Goal: Task Accomplishment & Management: Complete application form

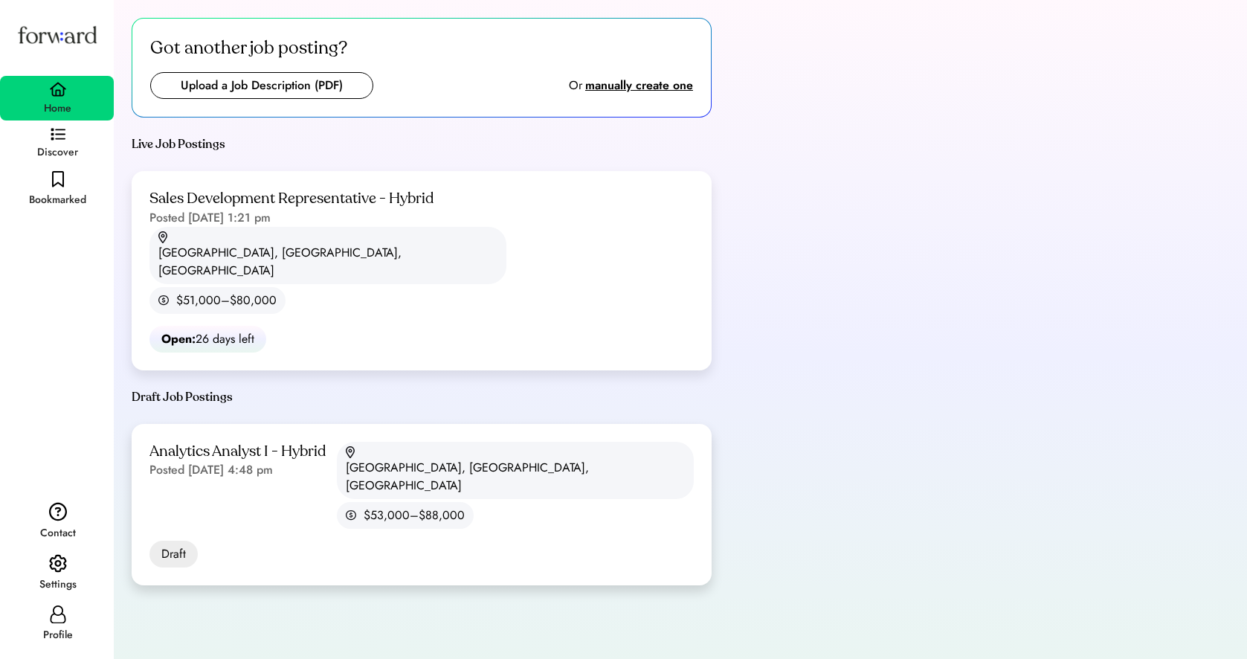
click at [231, 442] on div "Analytics Analyst I - Hybrid" at bounding box center [237, 452] width 176 height 20
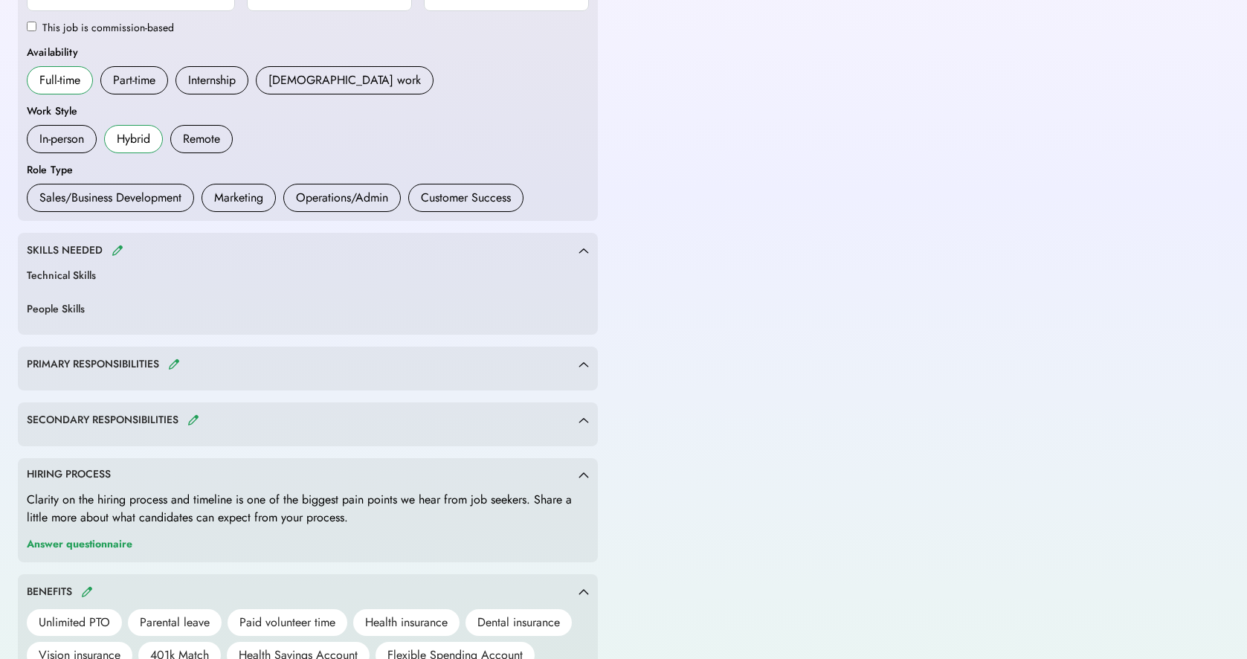
scroll to position [431, 0]
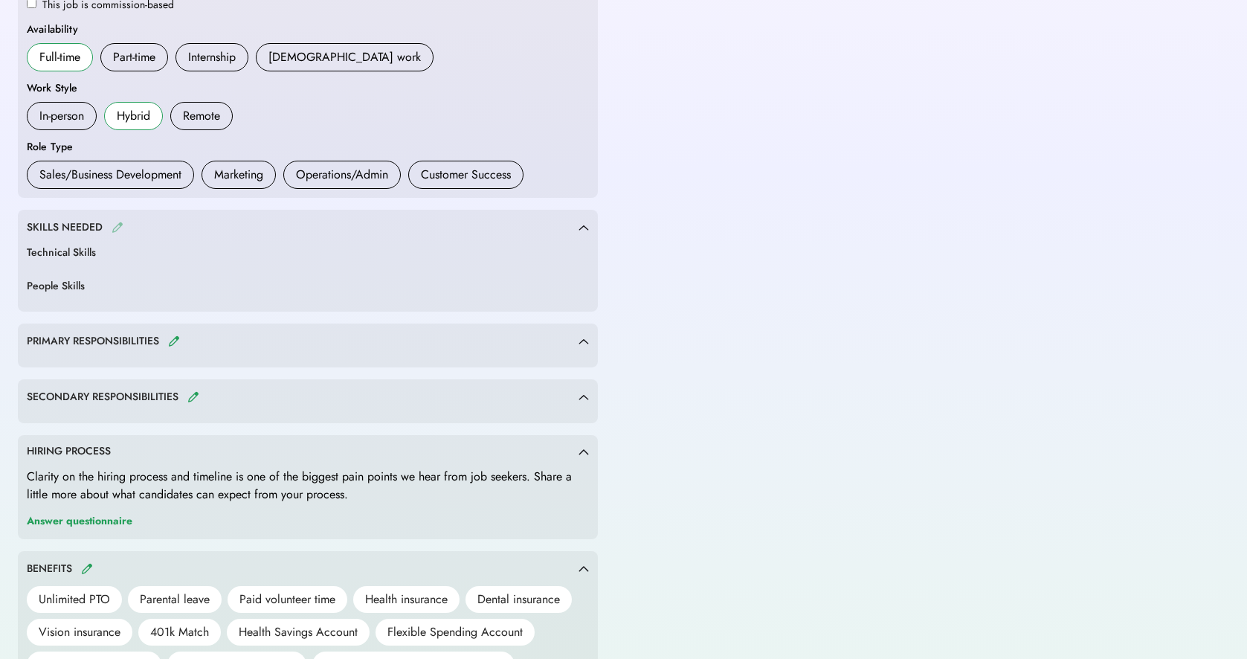
click at [114, 225] on img at bounding box center [118, 227] width 12 height 11
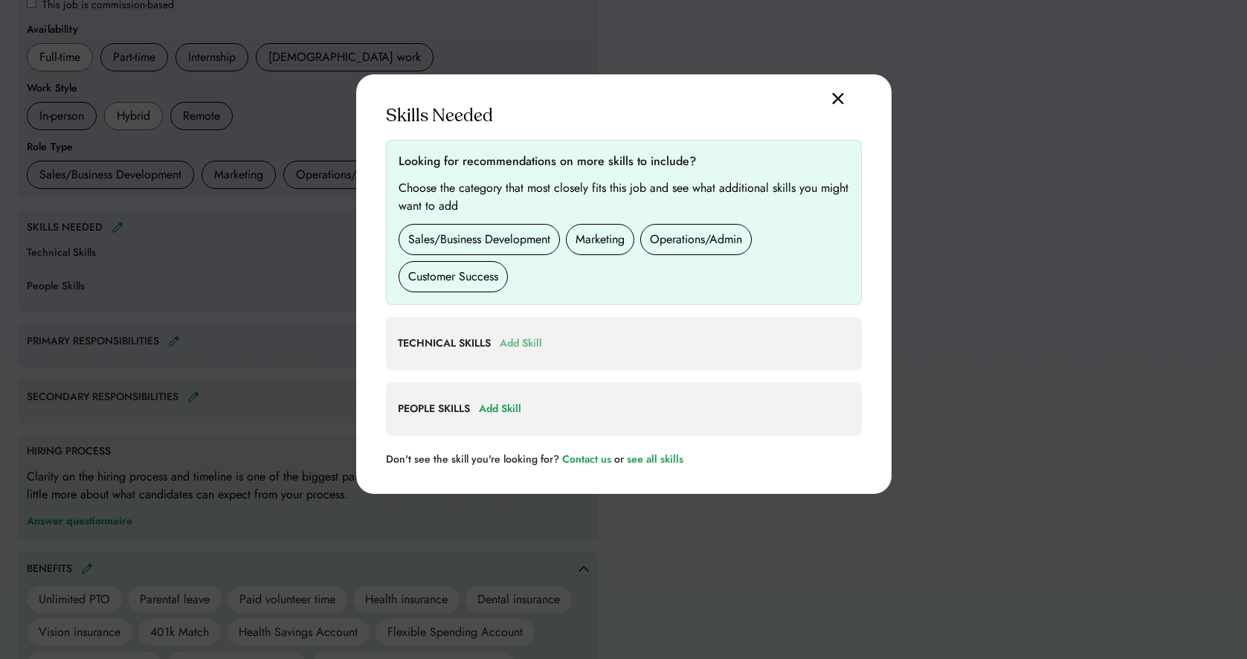
click at [517, 342] on div "Add Skill" at bounding box center [521, 344] width 42 height 18
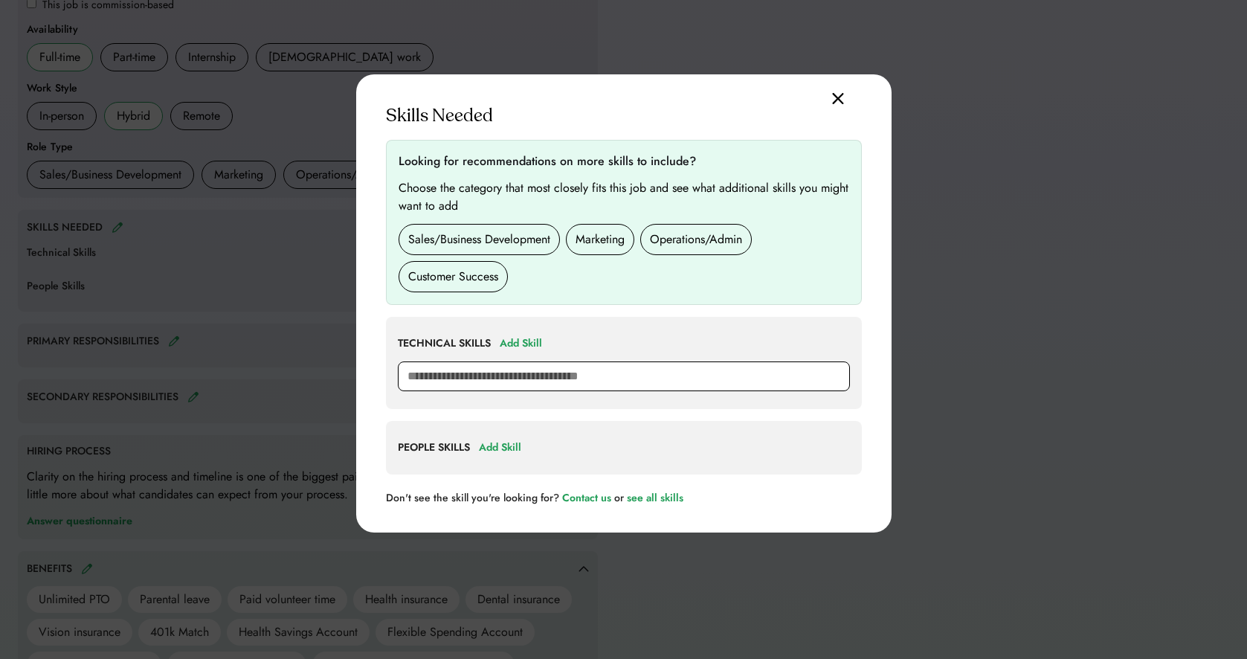
click at [517, 364] on input "text" at bounding box center [624, 376] width 452 height 30
type input "*******"
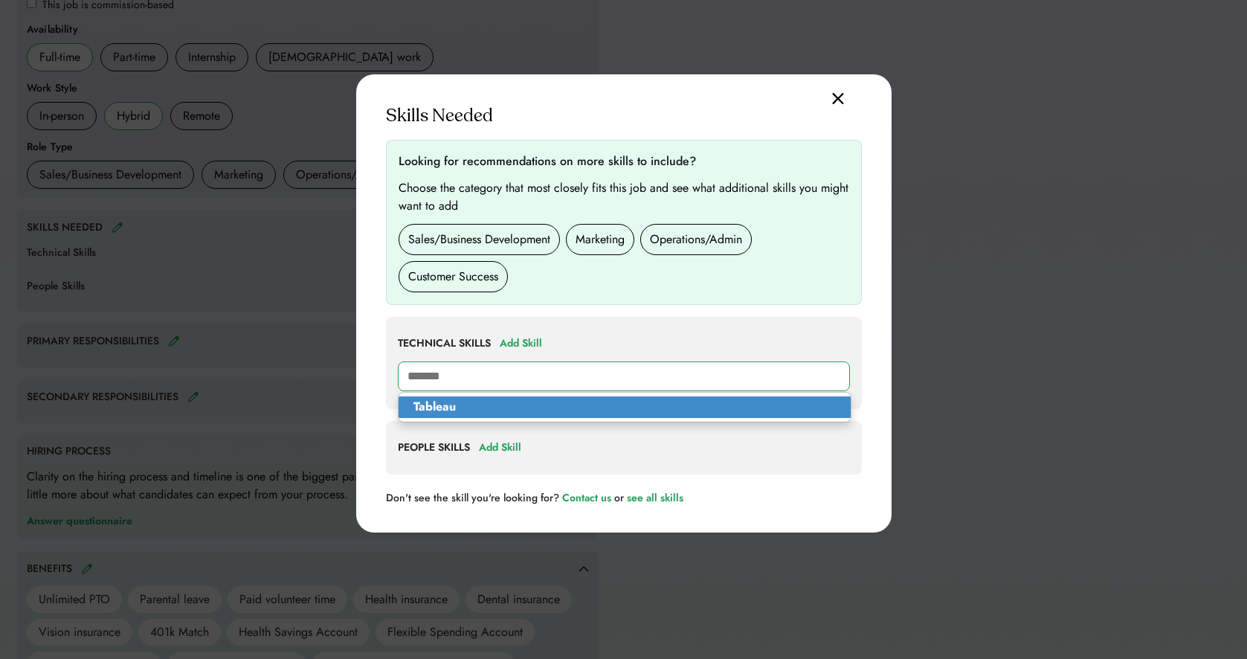
click at [556, 400] on p "Tableau" at bounding box center [625, 407] width 452 height 22
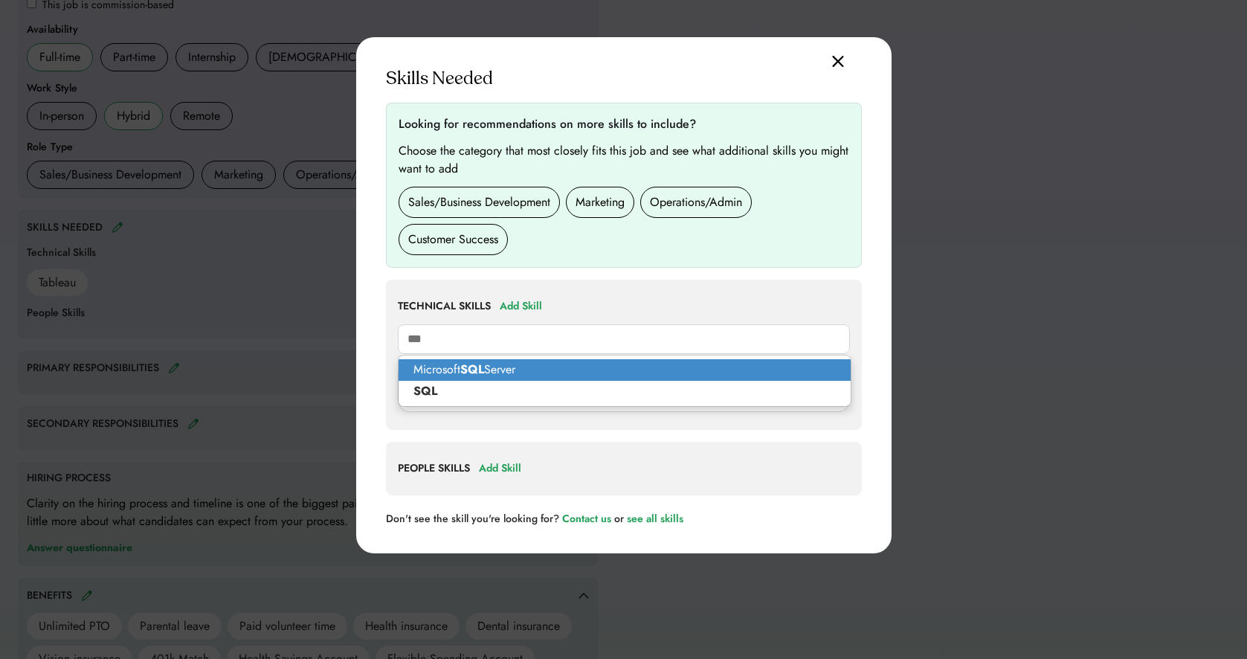
type input "**********"
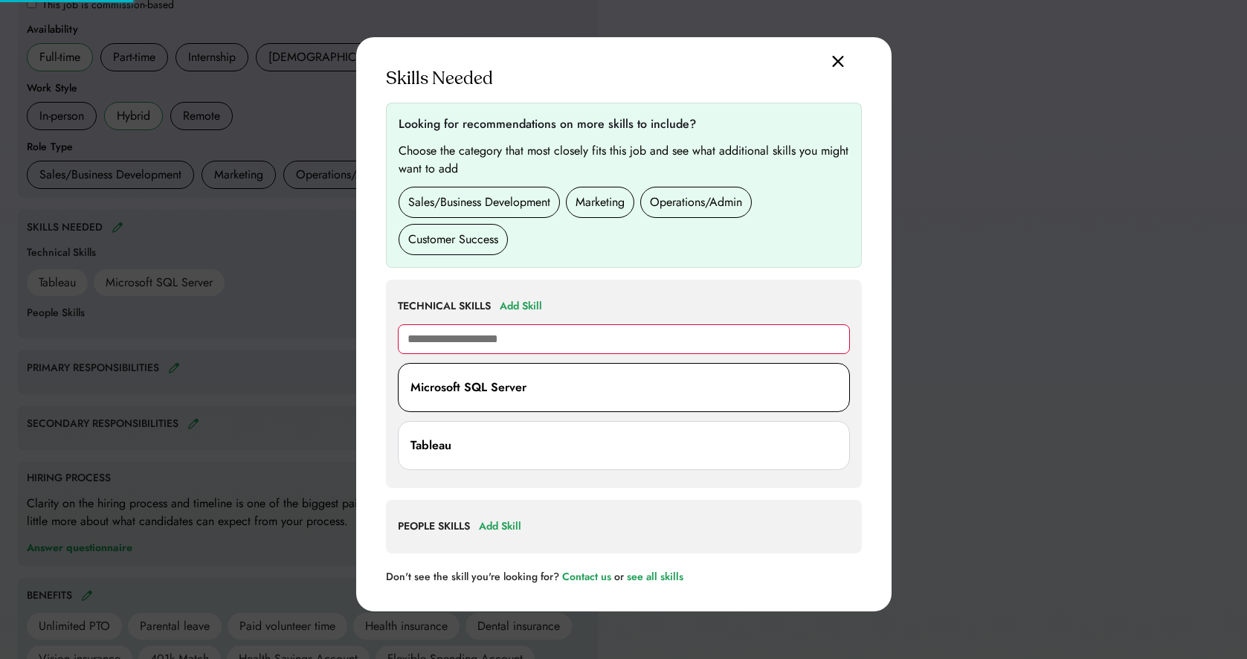
click at [530, 387] on div "Microsoft SQL Server" at bounding box center [624, 388] width 427 height 30
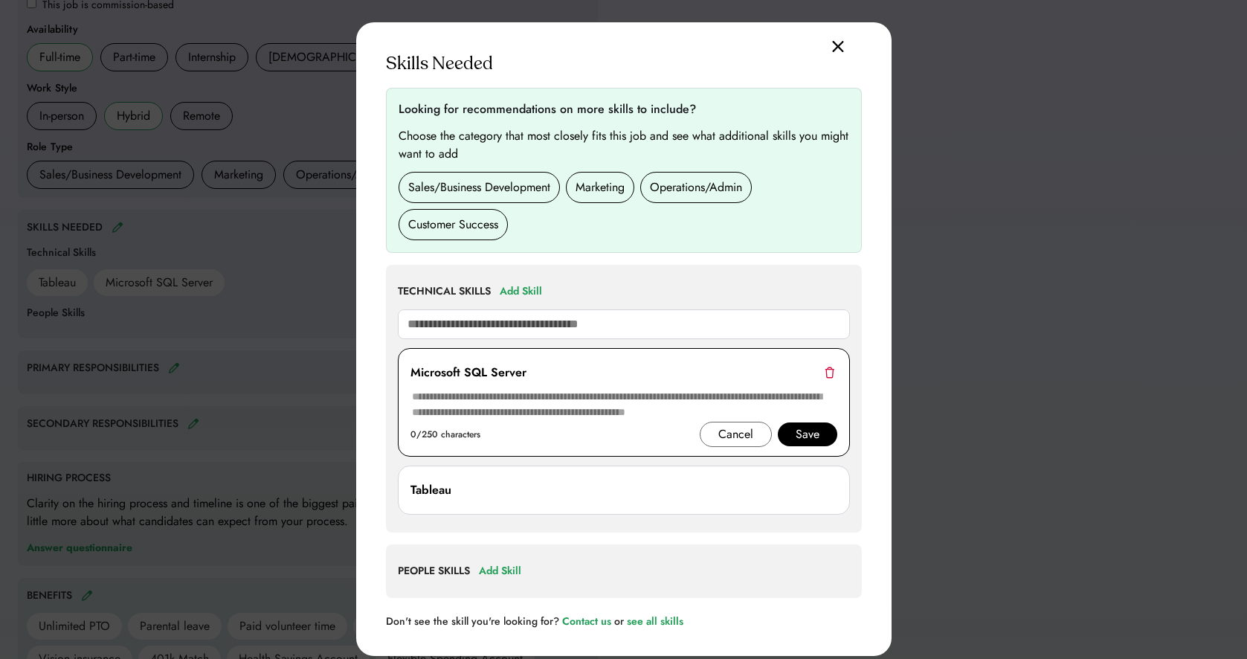
click at [805, 430] on div "Save" at bounding box center [808, 434] width 24 height 18
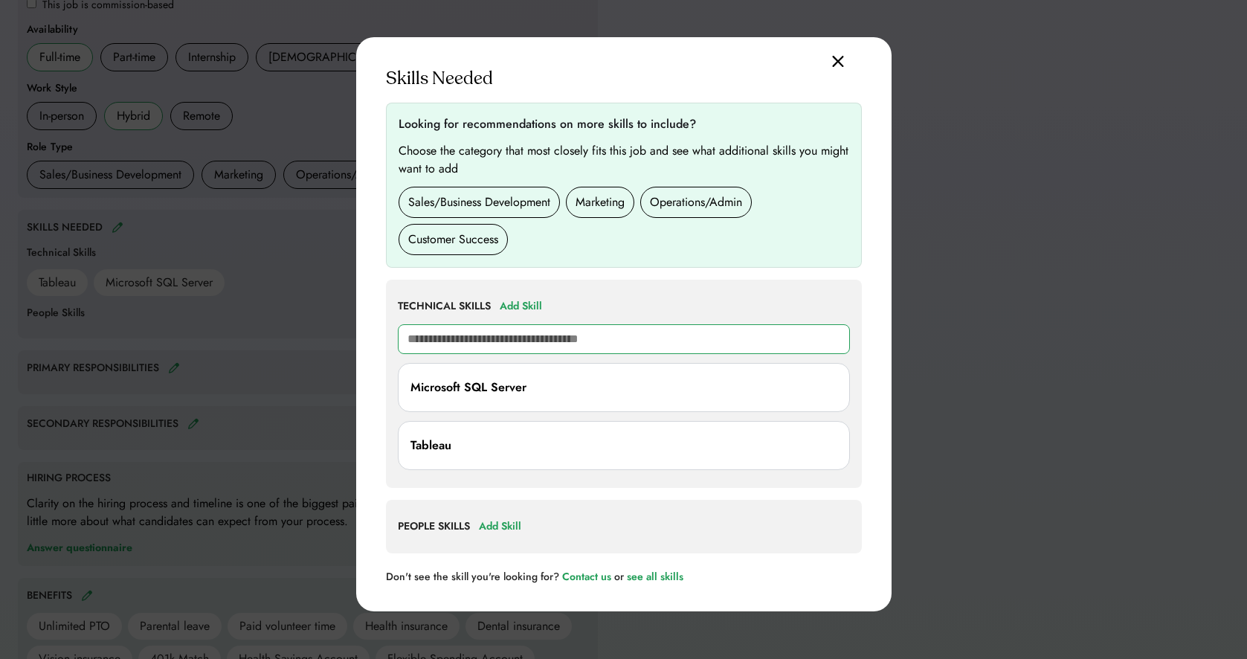
click at [527, 341] on input "text" at bounding box center [624, 339] width 452 height 30
type input "*********"
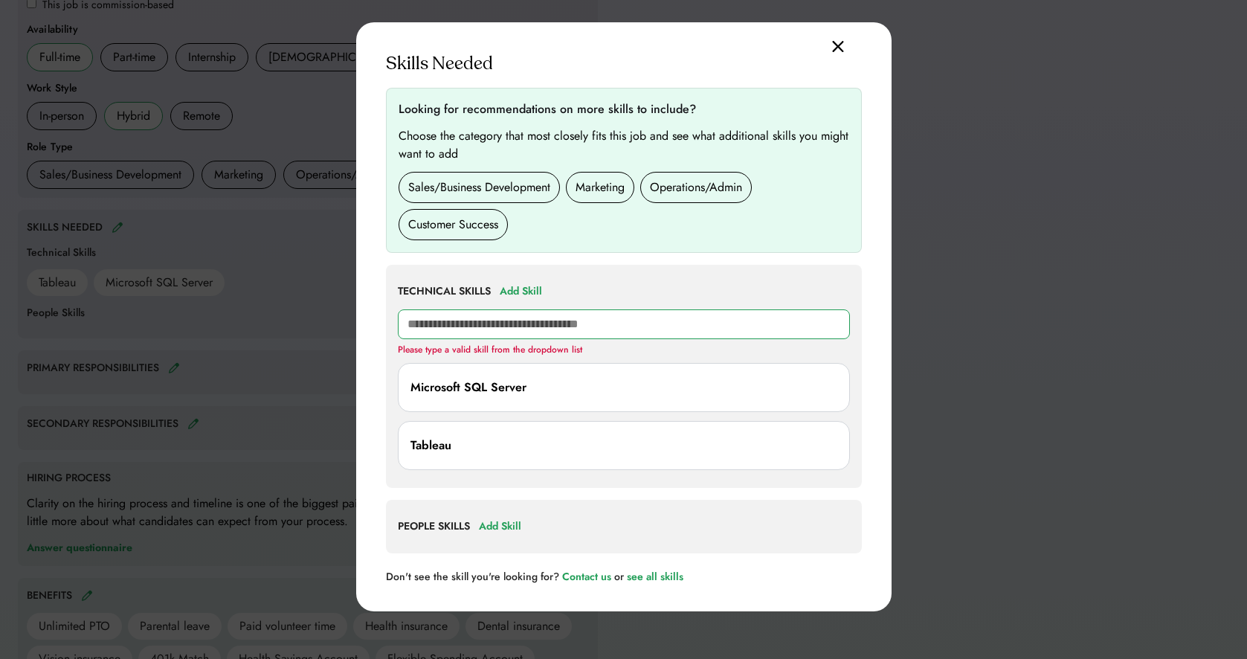
click at [490, 326] on input "text" at bounding box center [624, 324] width 452 height 30
type input "*********"
click at [675, 191] on div "Operations/Admin" at bounding box center [696, 187] width 92 height 18
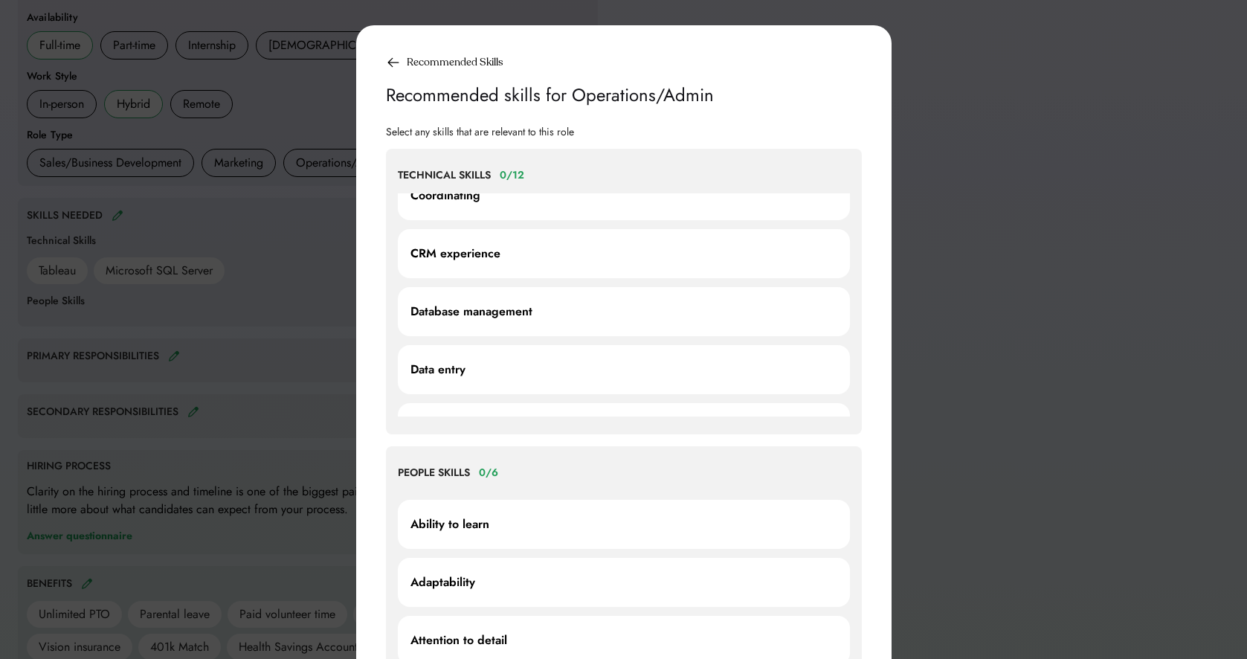
scroll to position [97, 0]
click at [551, 298] on div "Database management" at bounding box center [624, 304] width 427 height 30
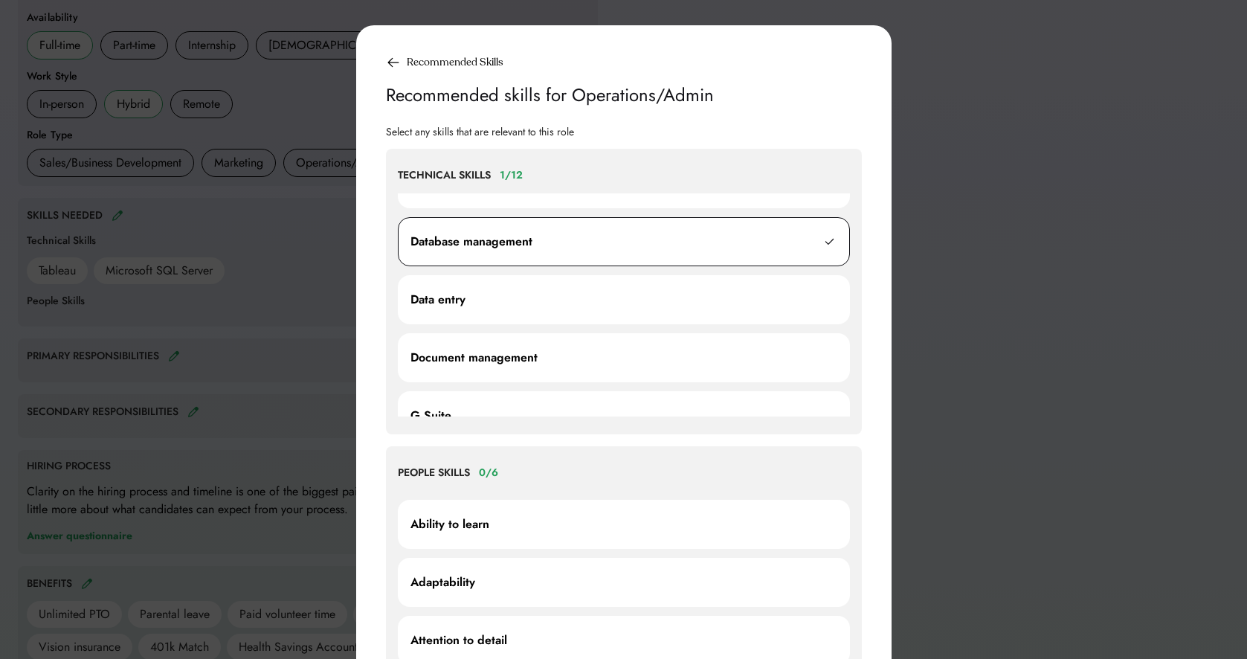
scroll to position [161, 0]
click at [660, 286] on div "Data entry" at bounding box center [624, 298] width 427 height 30
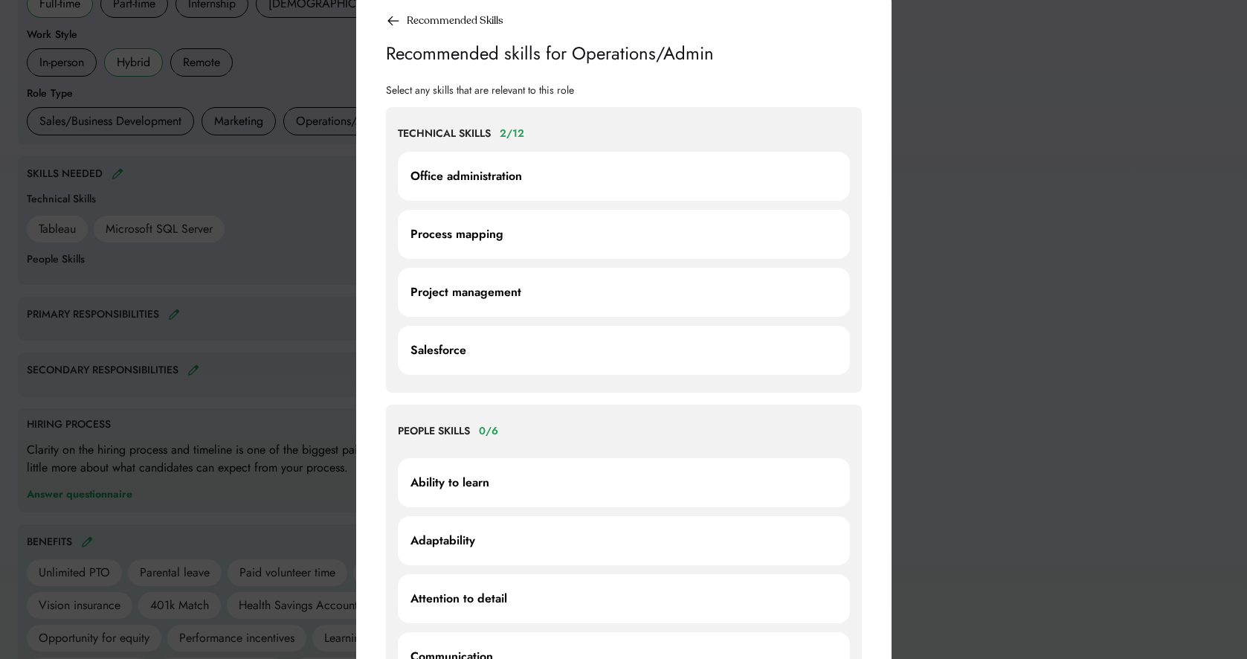
scroll to position [486, 0]
click at [631, 277] on div "Project management" at bounding box center [624, 290] width 427 height 30
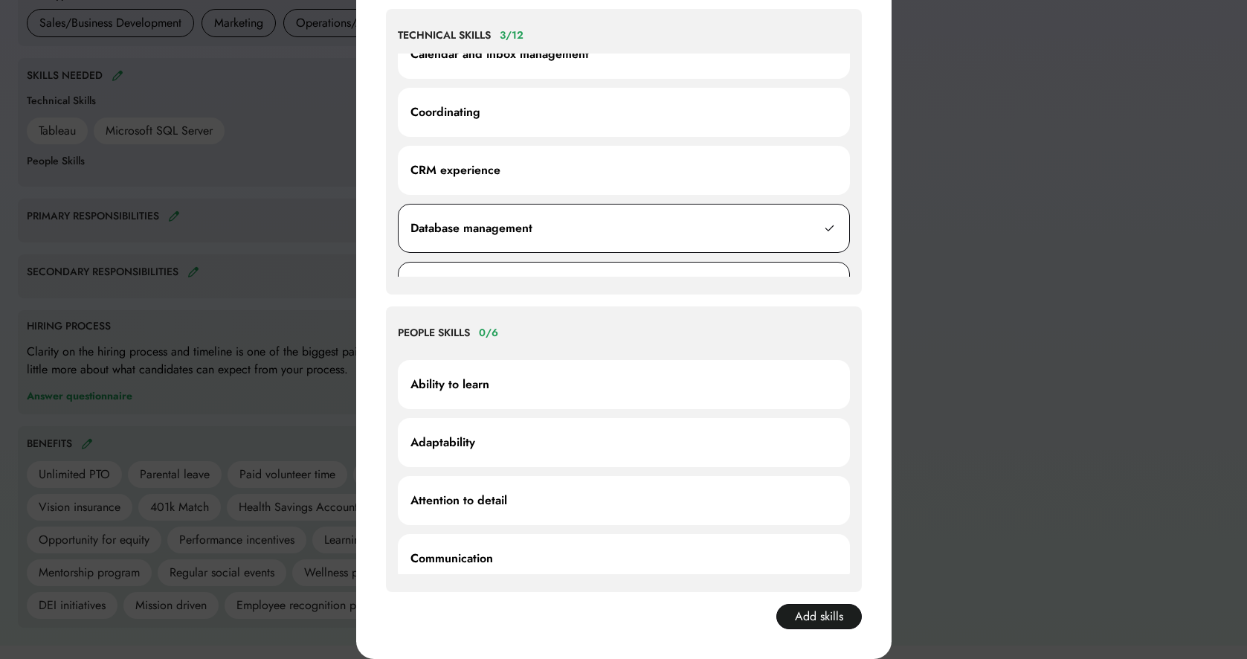
scroll to position [15, 0]
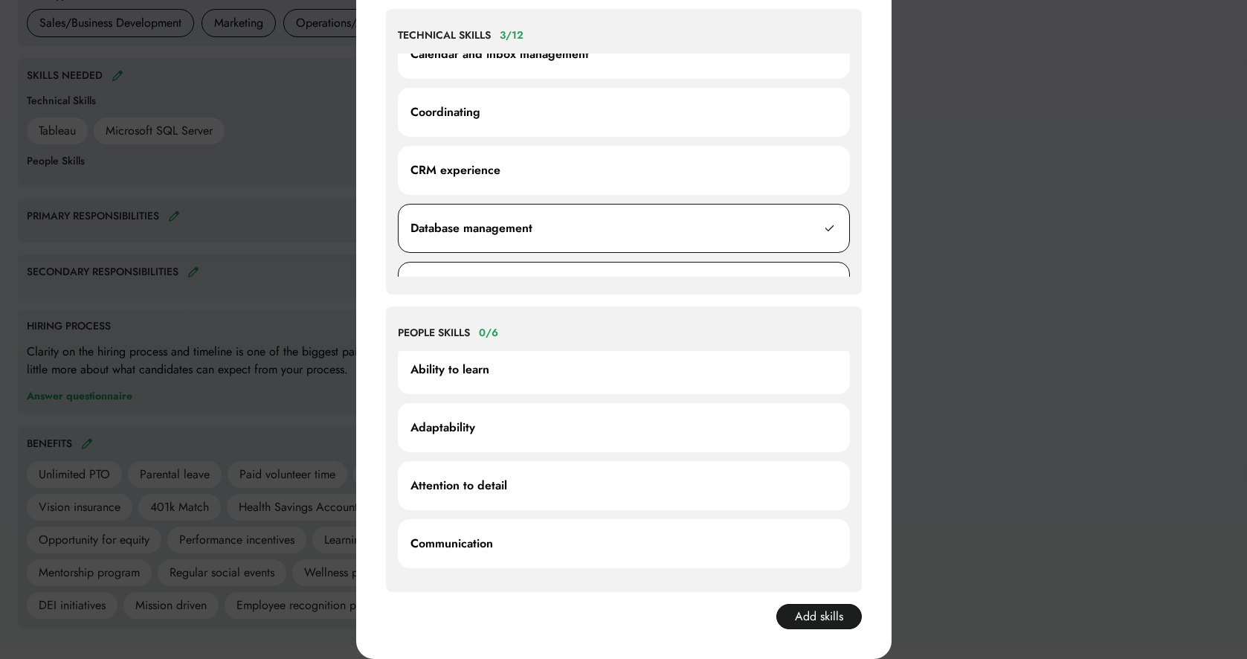
click at [488, 375] on div "Ability to learn" at bounding box center [450, 370] width 79 height 18
click at [516, 480] on div "Attention to detail" at bounding box center [624, 486] width 427 height 30
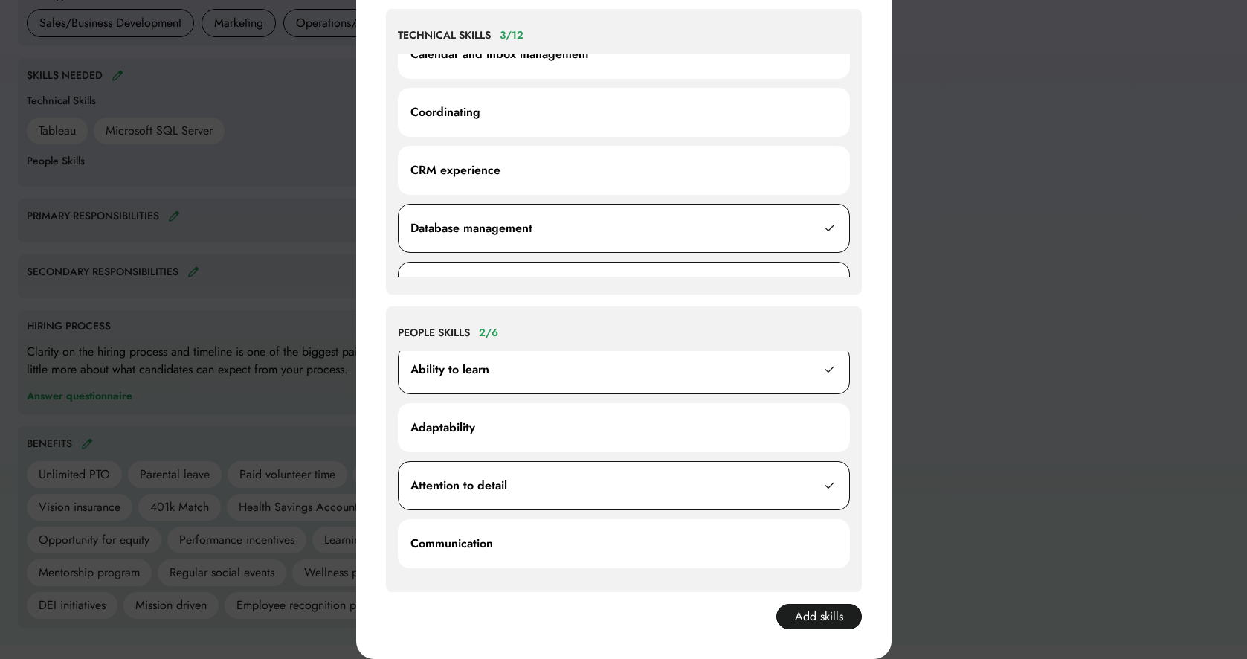
click at [485, 427] on div "Adaptability" at bounding box center [624, 428] width 427 height 30
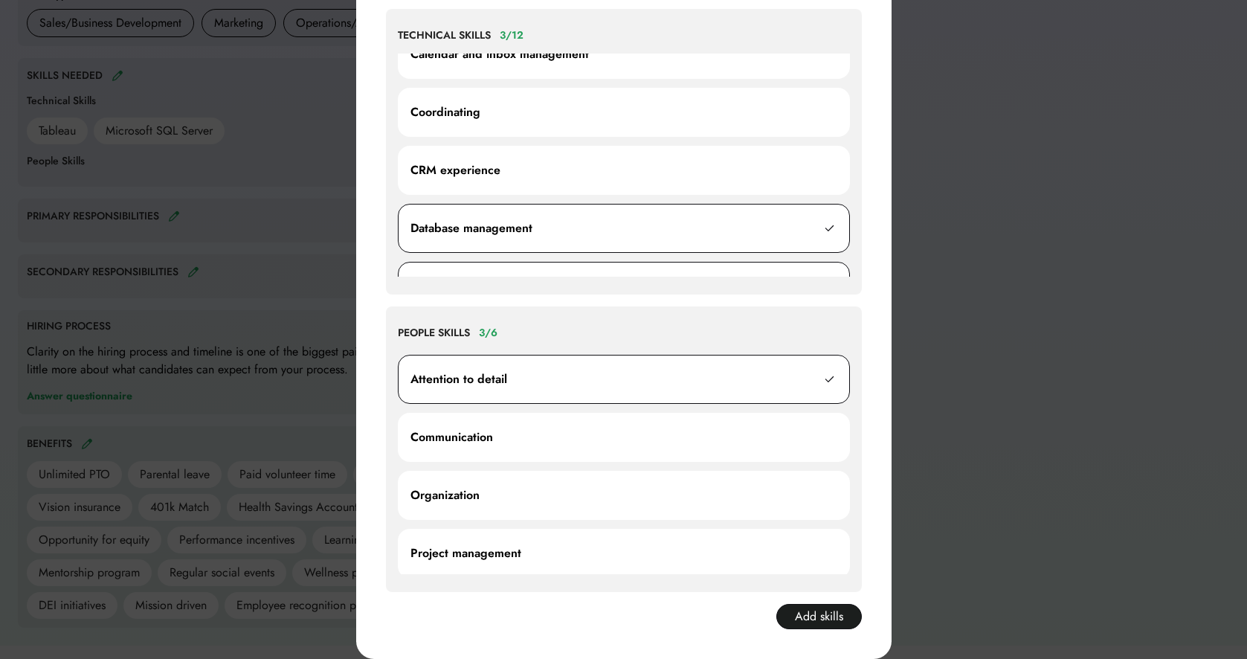
scroll to position [125, 0]
click at [485, 427] on div "Communication" at bounding box center [452, 434] width 83 height 18
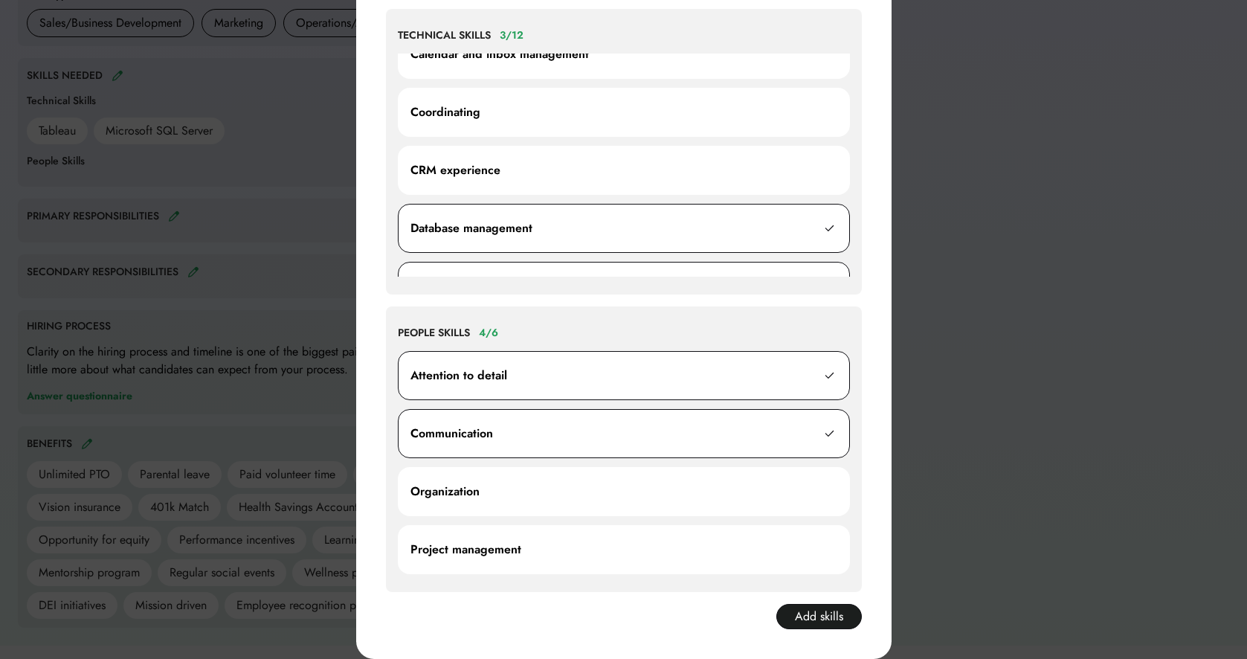
click at [551, 487] on div "Organization" at bounding box center [624, 492] width 427 height 30
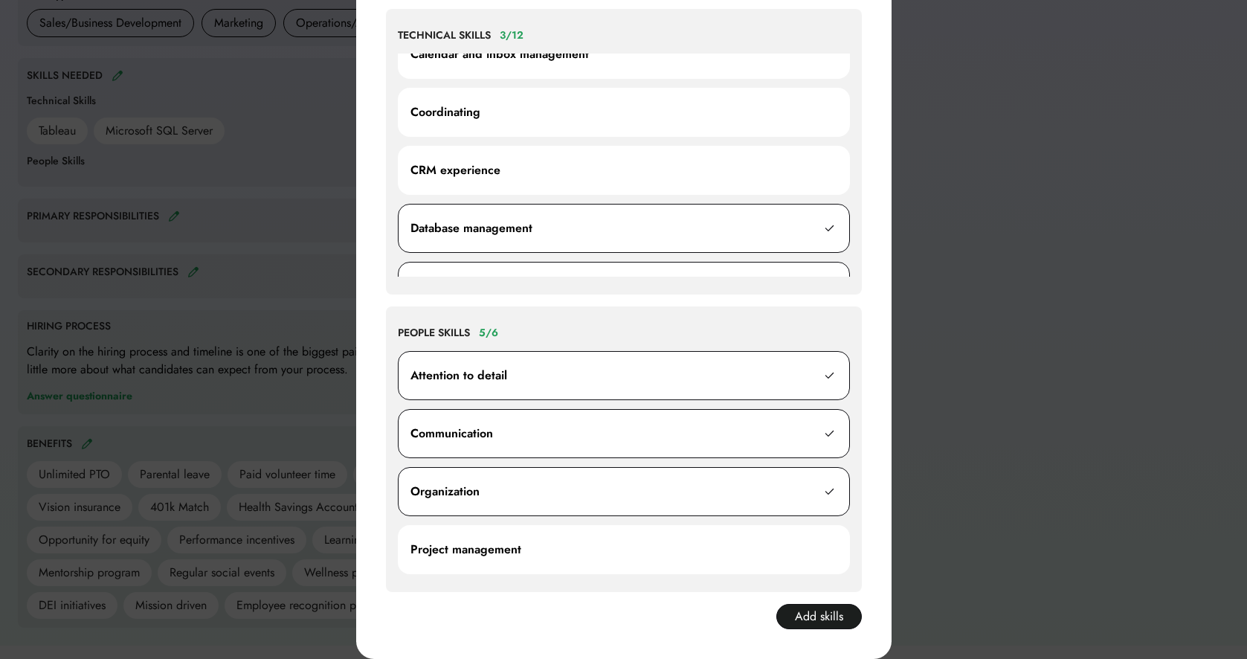
click at [558, 552] on div "Project management" at bounding box center [624, 550] width 427 height 30
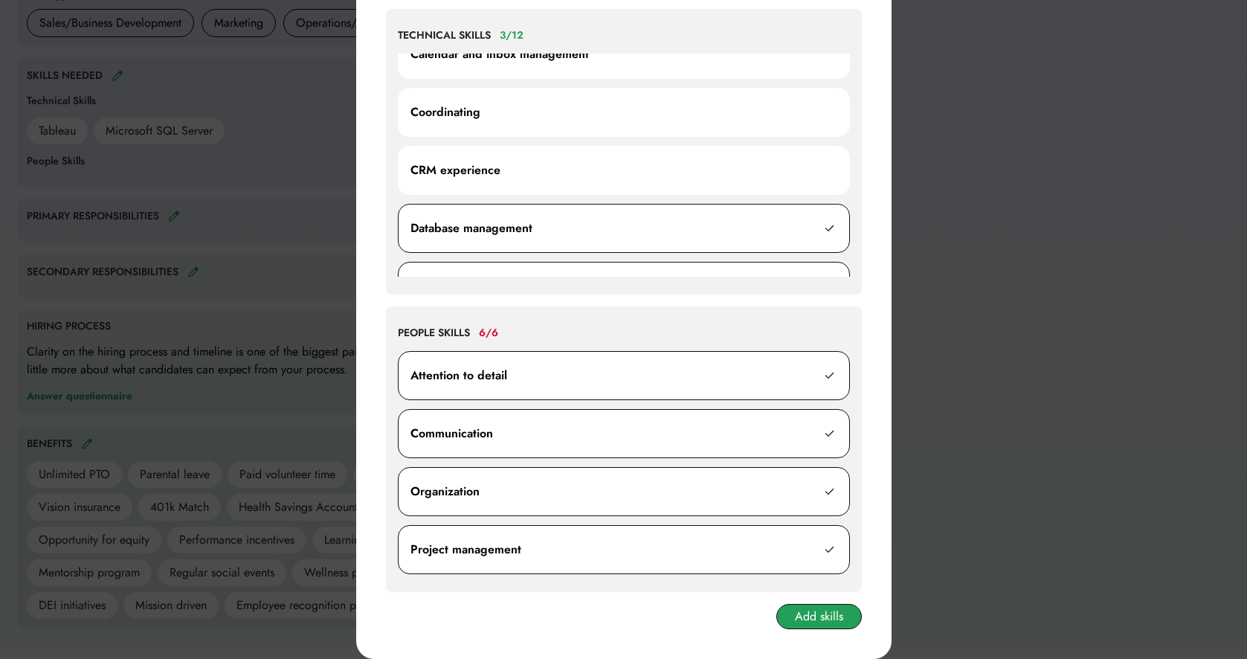
click at [798, 613] on button "Add skills" at bounding box center [819, 616] width 86 height 25
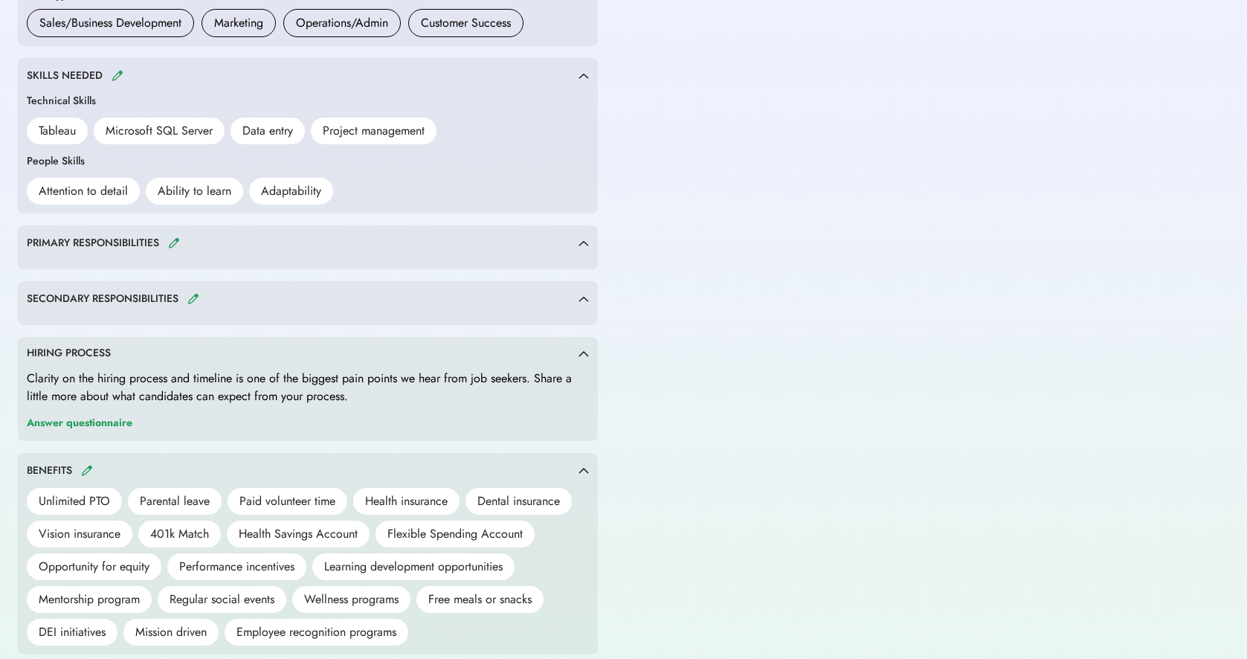
scroll to position [596, 0]
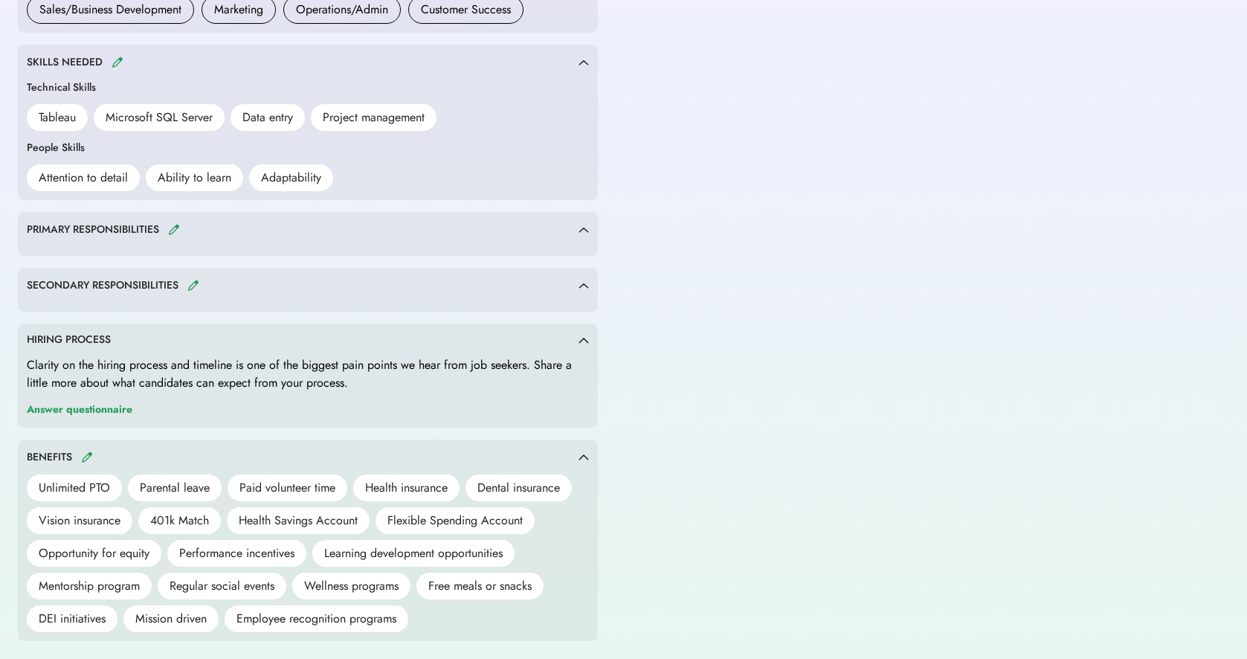
click at [167, 228] on div "PRIMARY RESPONSIBILITIES" at bounding box center [303, 229] width 552 height 17
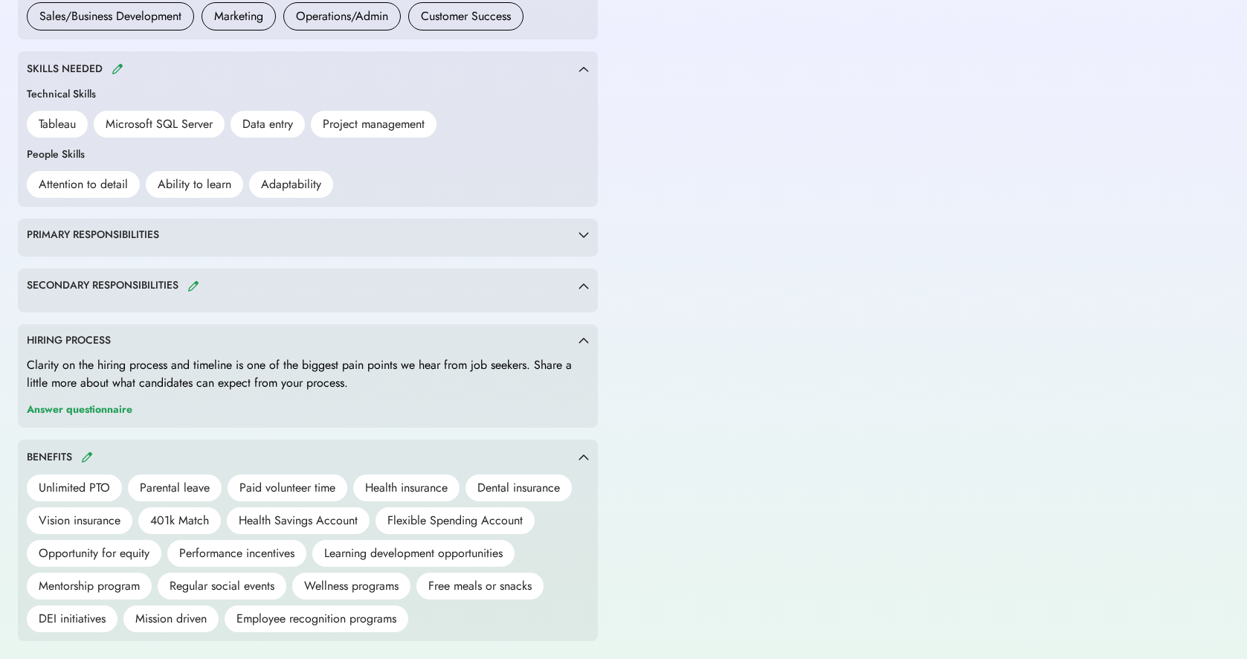
scroll to position [585, 0]
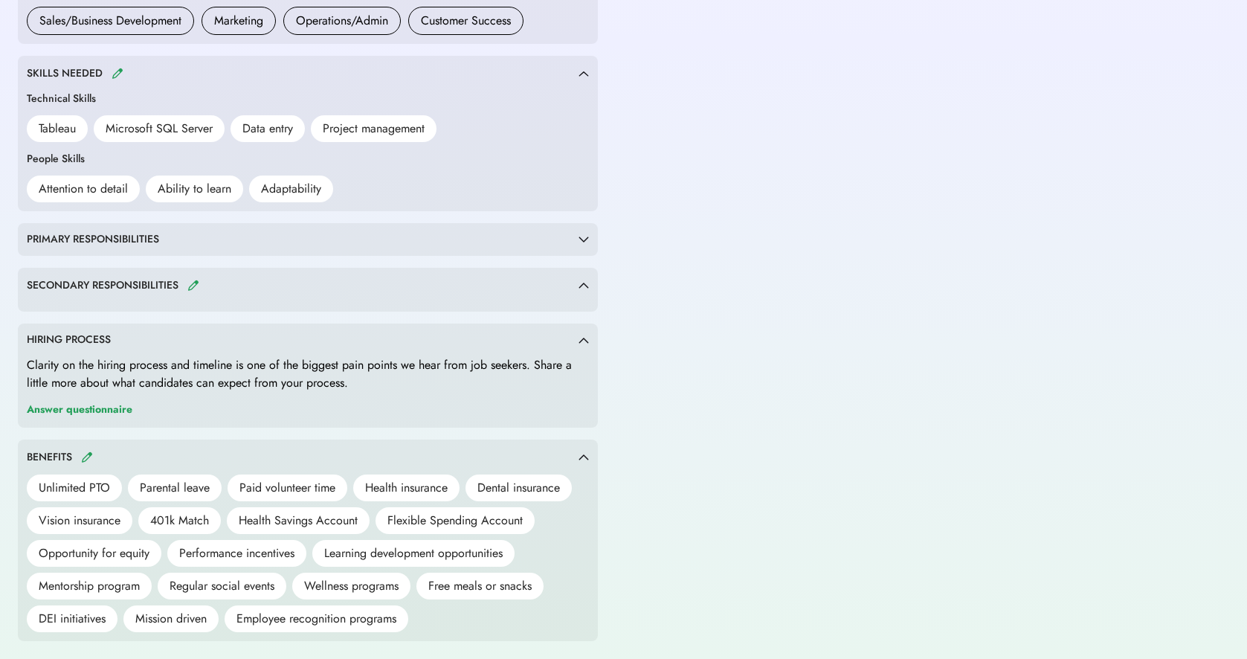
click at [195, 237] on div "PRIMARY RESPONSIBILITIES" at bounding box center [303, 239] width 552 height 15
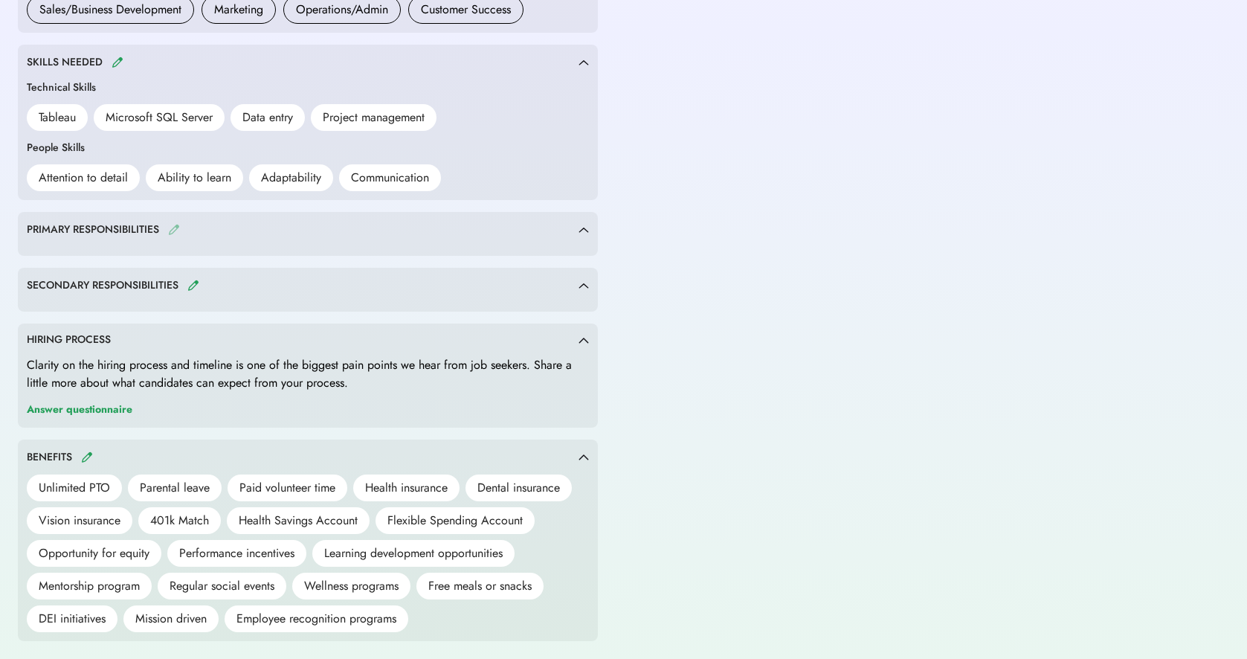
click at [176, 228] on img at bounding box center [174, 229] width 12 height 11
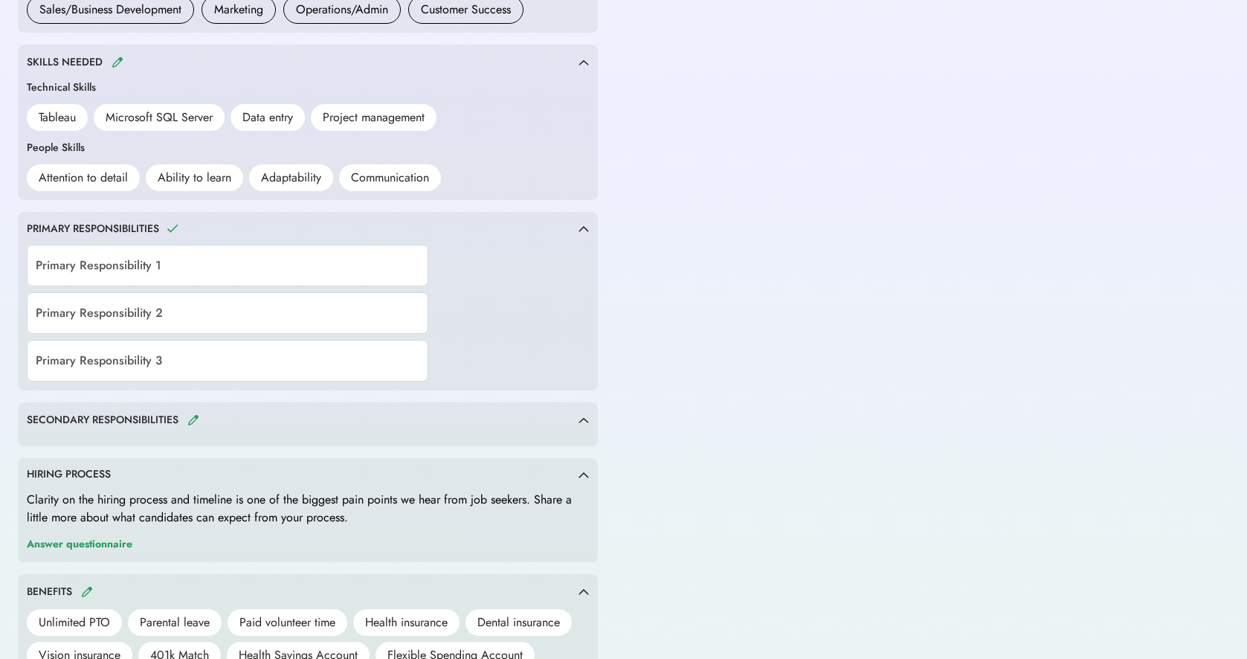
click at [582, 224] on div "PRIMARY RESPONSIBILITIES" at bounding box center [308, 228] width 562 height 15
click at [164, 225] on div "PRIMARY RESPONSIBILITIES" at bounding box center [303, 228] width 552 height 15
click at [585, 230] on img at bounding box center [584, 228] width 10 height 7
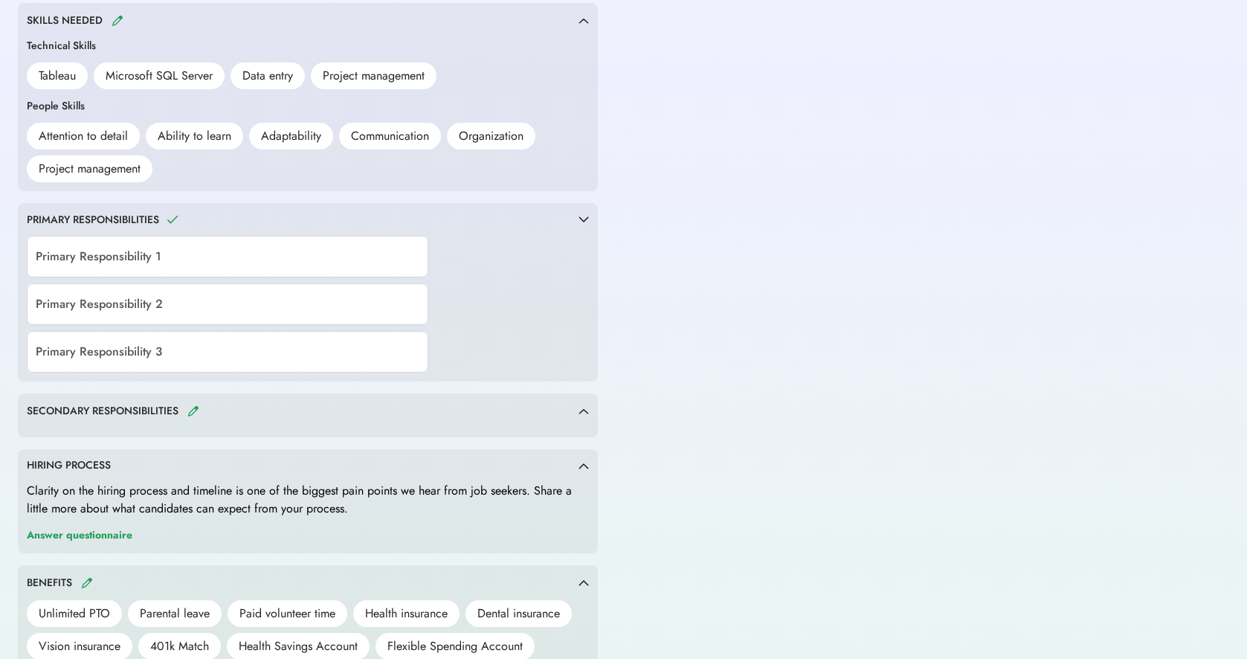
scroll to position [640, 0]
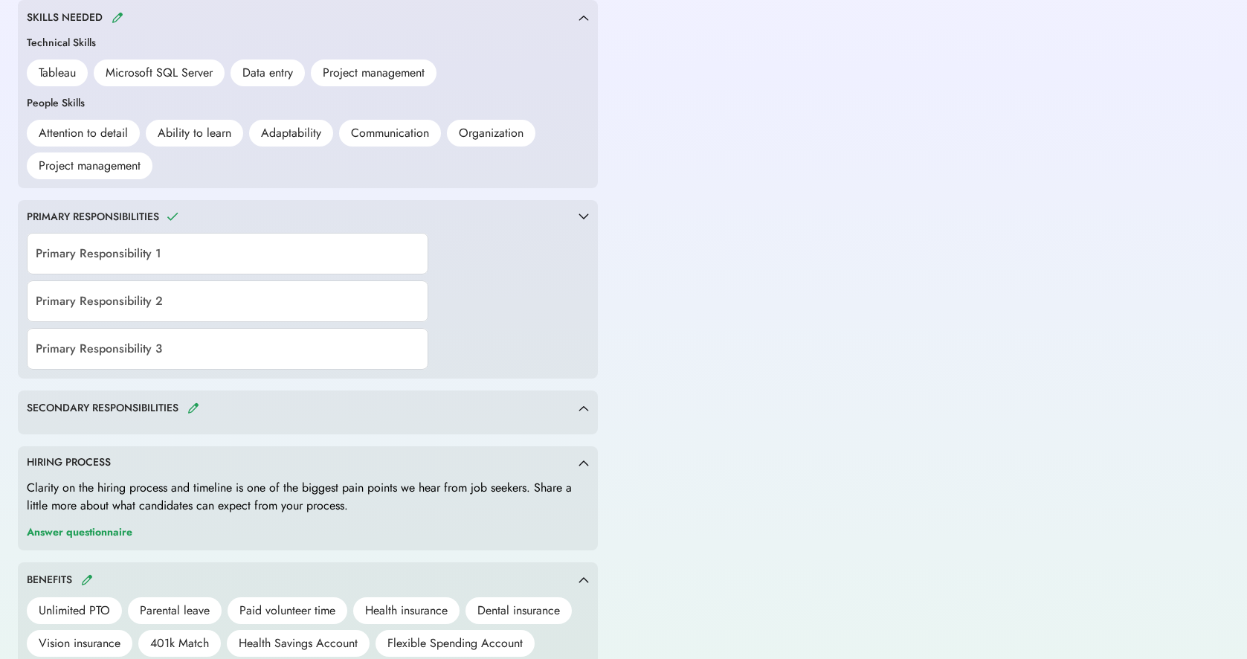
click at [585, 219] on img at bounding box center [584, 216] width 10 height 7
click at [582, 216] on img at bounding box center [584, 216] width 10 height 7
click at [167, 217] on icon at bounding box center [172, 216] width 15 height 15
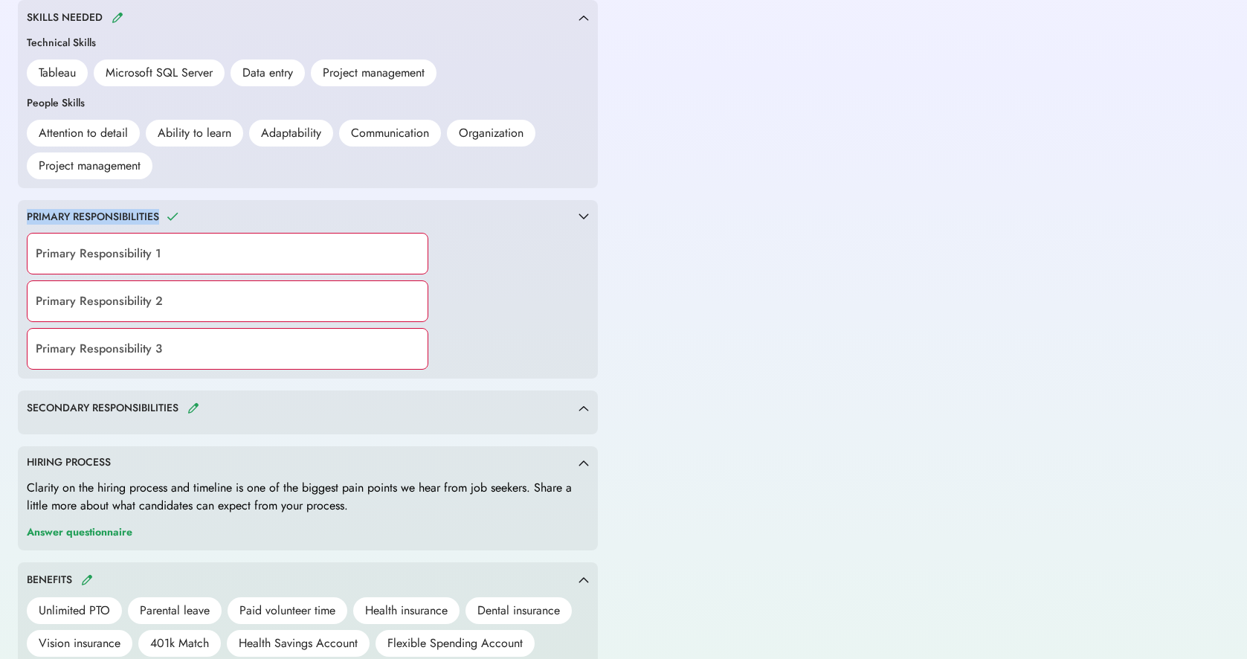
drag, startPoint x: 163, startPoint y: 207, endPoint x: 71, endPoint y: 205, distance: 91.5
click at [129, 207] on div "PRIMARY RESPONSIBILITIES Primary Responsibility 1 Primary Responsibility 2 Prim…" at bounding box center [308, 289] width 580 height 178
click at [58, 215] on div "PRIMARY RESPONSIBILITIES" at bounding box center [93, 217] width 132 height 15
click at [516, 368] on div "Primary Responsibility 1 Primary Responsibility 2 Primary Responsibility 3" at bounding box center [308, 297] width 562 height 146
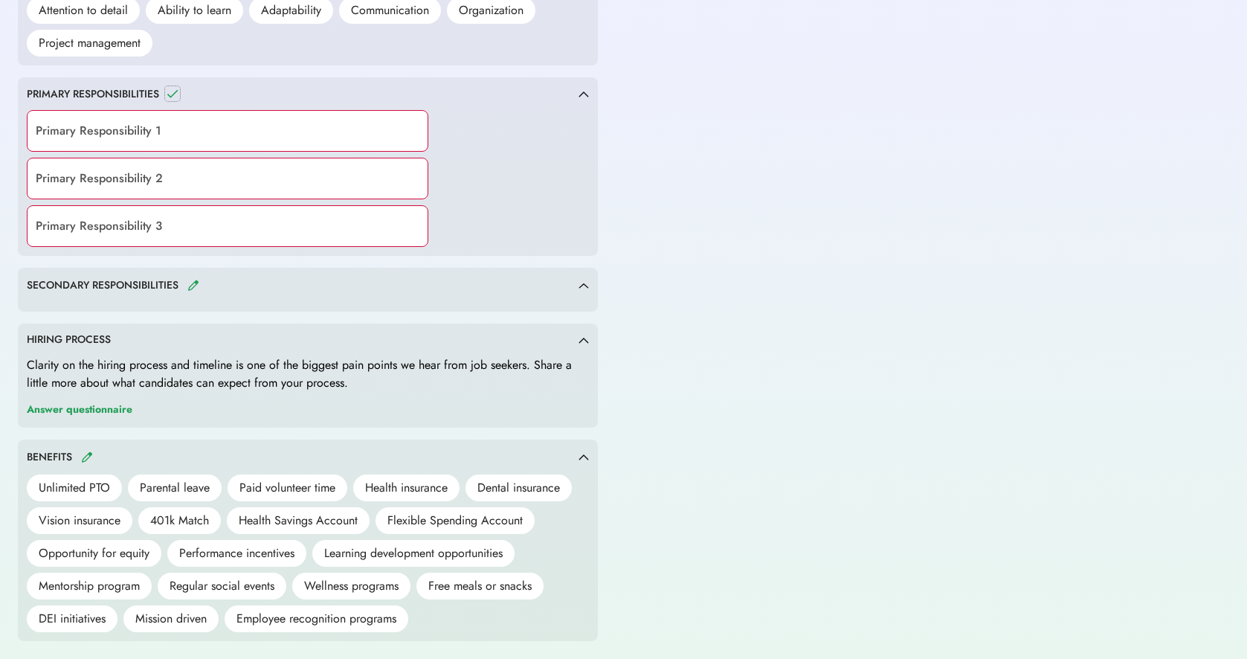
click at [171, 91] on icon at bounding box center [172, 93] width 15 height 15
click at [513, 111] on div "Primary Responsibility 1 Primary Responsibility 2 Primary Responsibility 3" at bounding box center [308, 174] width 562 height 146
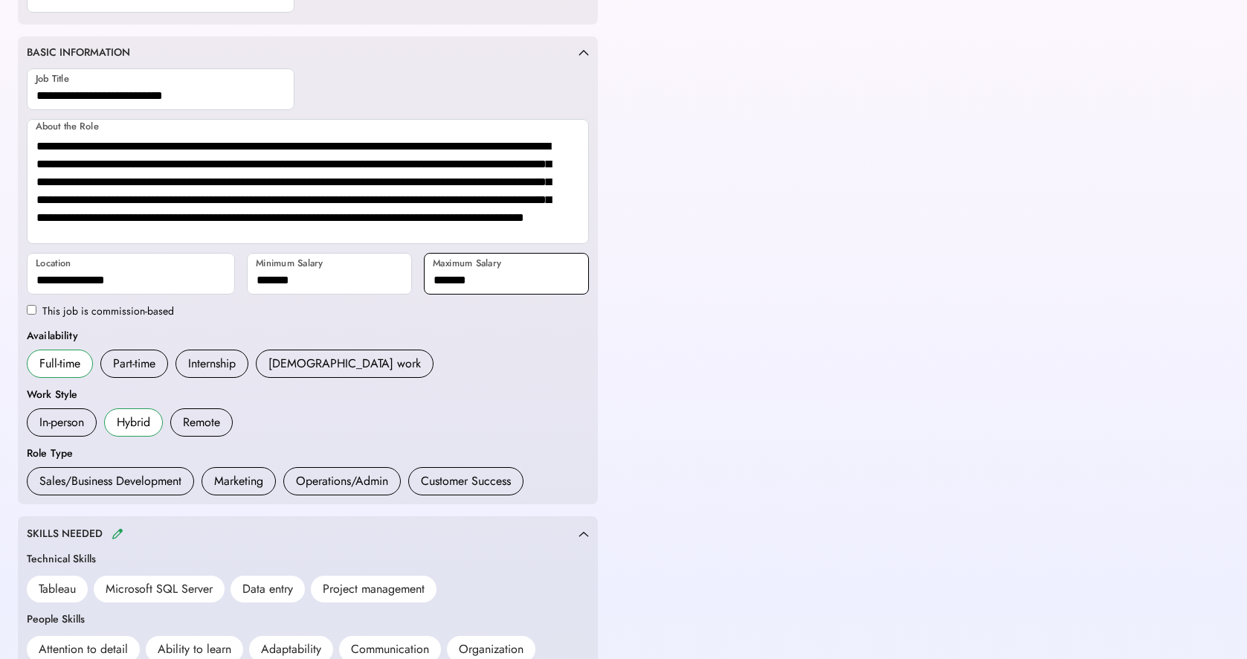
scroll to position [0, 0]
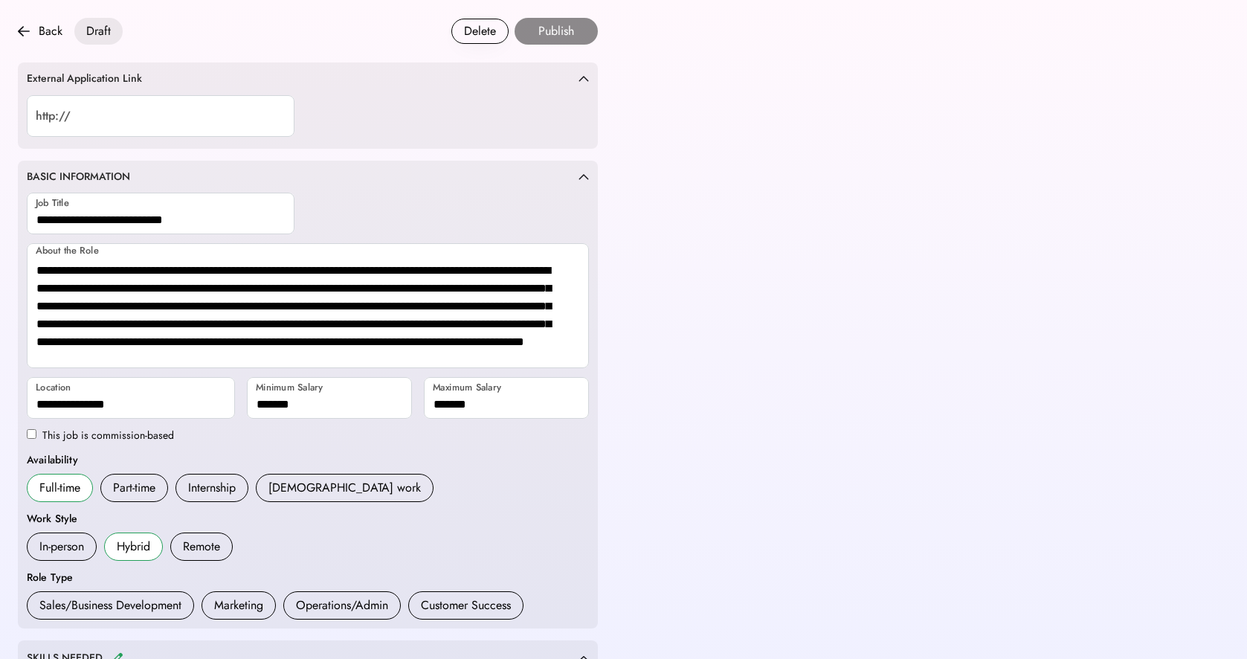
click at [93, 33] on div "Draft" at bounding box center [98, 31] width 25 height 18
click at [114, 117] on input "input" at bounding box center [161, 116] width 268 height 42
paste input "**********"
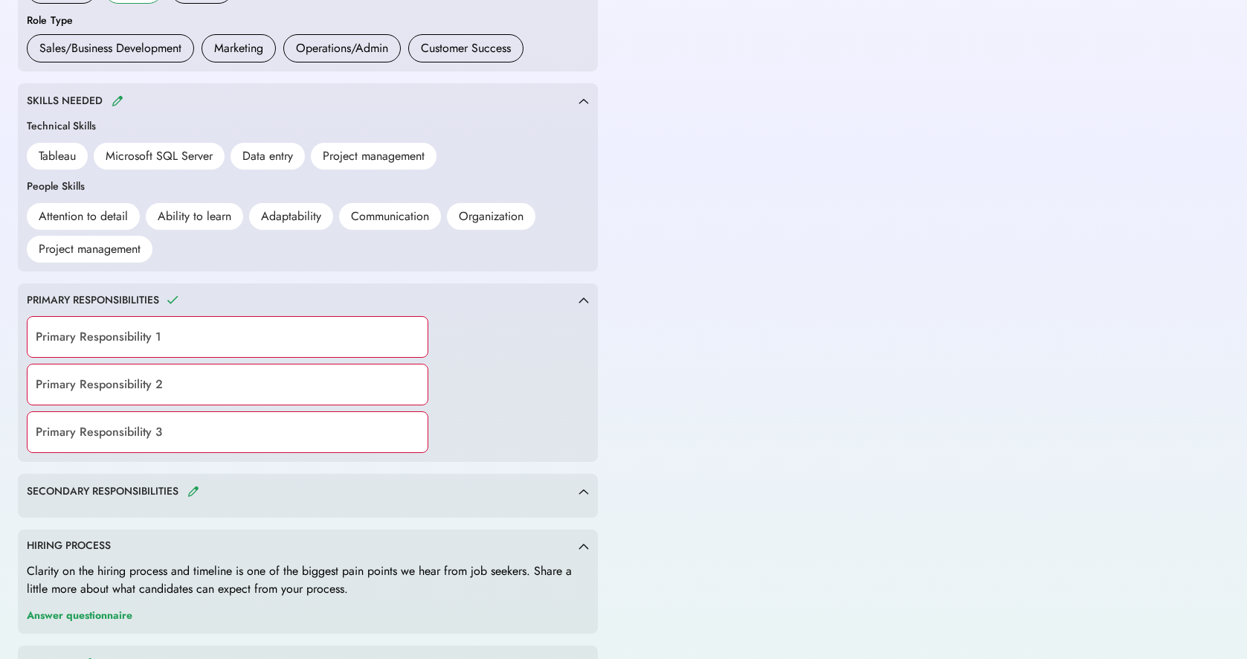
scroll to position [593, 0]
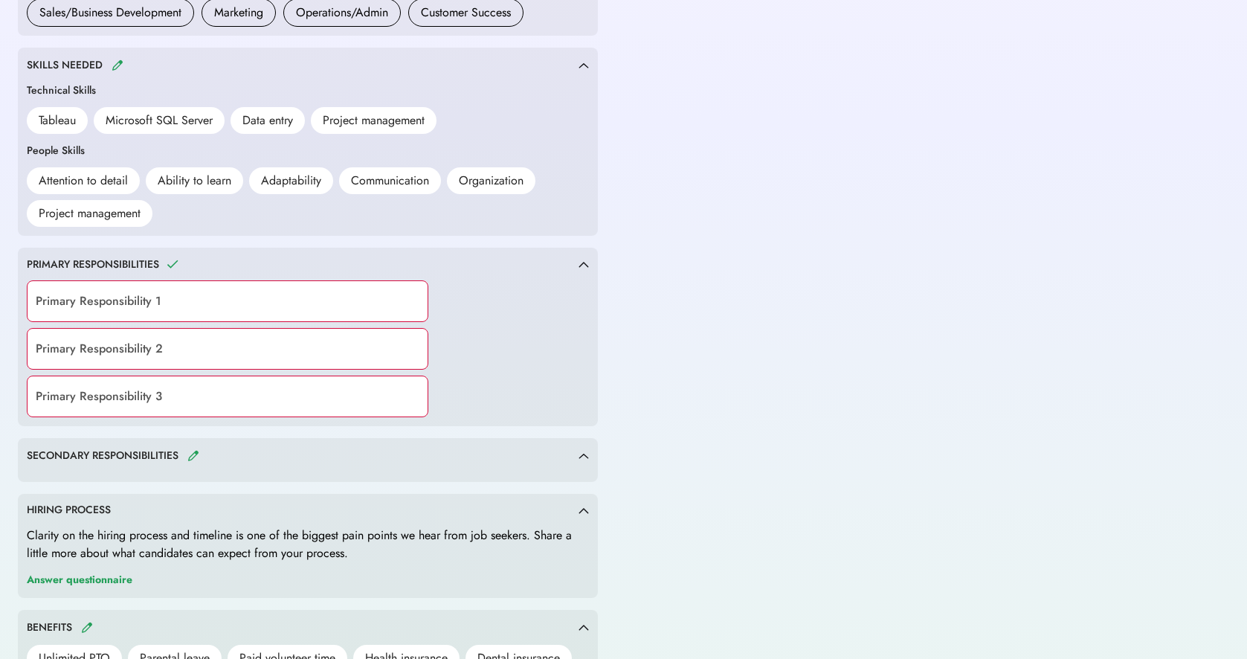
type input "**********"
click at [522, 367] on div "Primary Responsibility 1 Primary Responsibility 2 Primary Responsibility 3" at bounding box center [308, 344] width 562 height 146
click at [587, 265] on img at bounding box center [584, 264] width 10 height 7
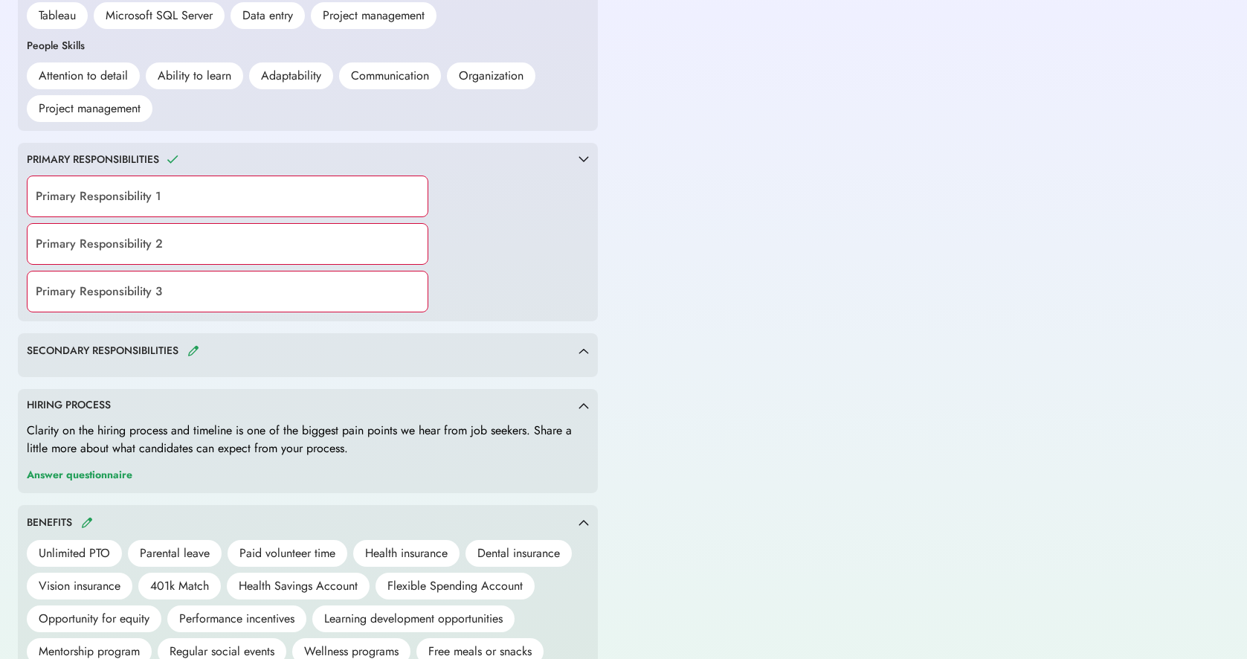
scroll to position [763, 0]
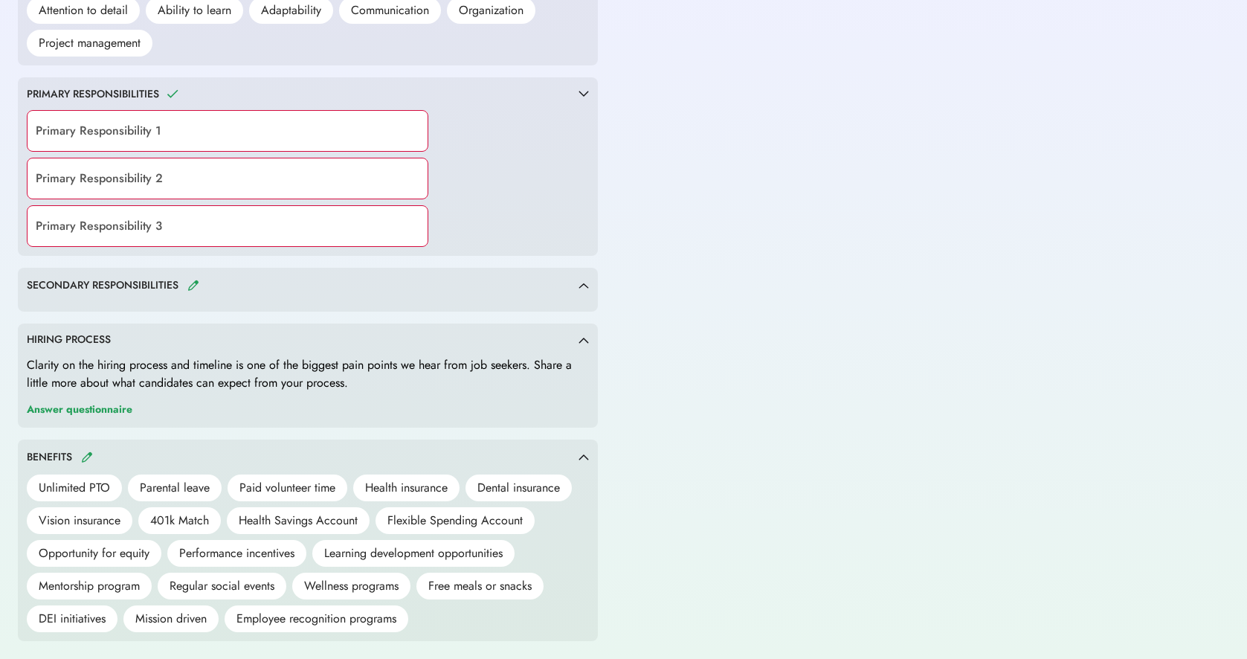
click at [168, 382] on div "Clarity on the hiring process and timeline is one of the biggest pain points we…" at bounding box center [308, 374] width 562 height 36
drag, startPoint x: 164, startPoint y: 377, endPoint x: 177, endPoint y: 375, distance: 12.8
click at [164, 377] on div "Clarity on the hiring process and timeline is one of the biggest pain points we…" at bounding box center [308, 374] width 562 height 36
click at [386, 376] on div "Clarity on the hiring process and timeline is one of the biggest pain points we…" at bounding box center [308, 374] width 562 height 36
click at [586, 341] on img at bounding box center [584, 340] width 10 height 7
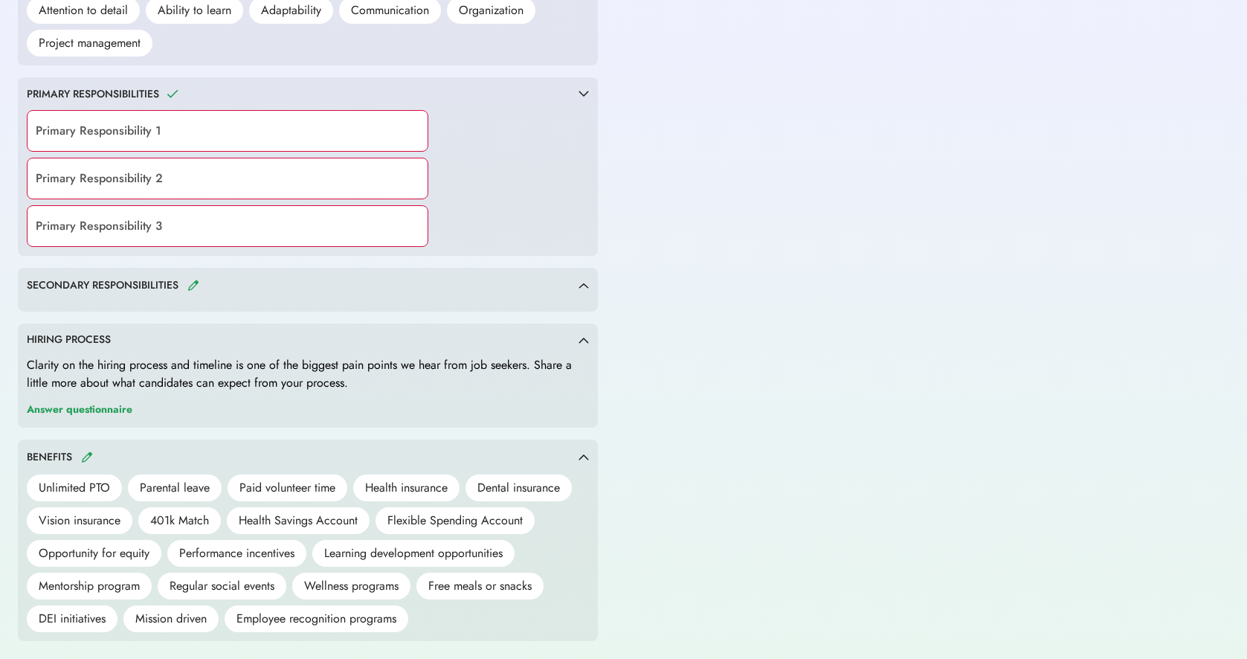
scroll to position [692, 0]
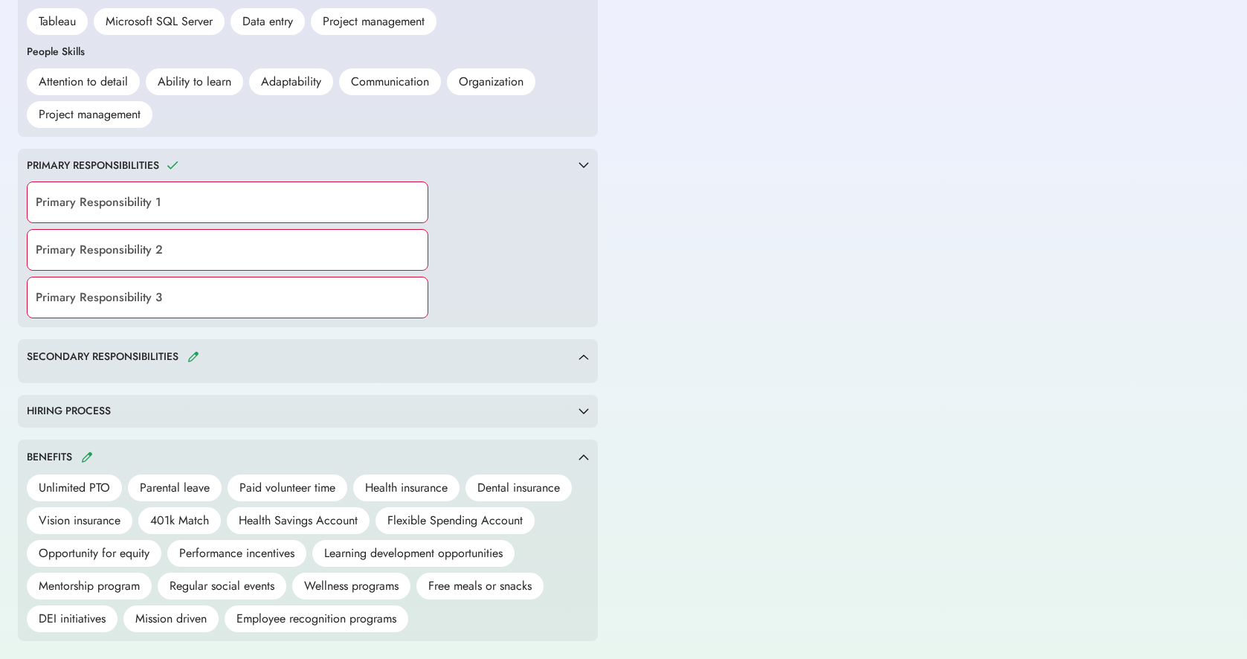
click at [582, 408] on img at bounding box center [584, 411] width 10 height 7
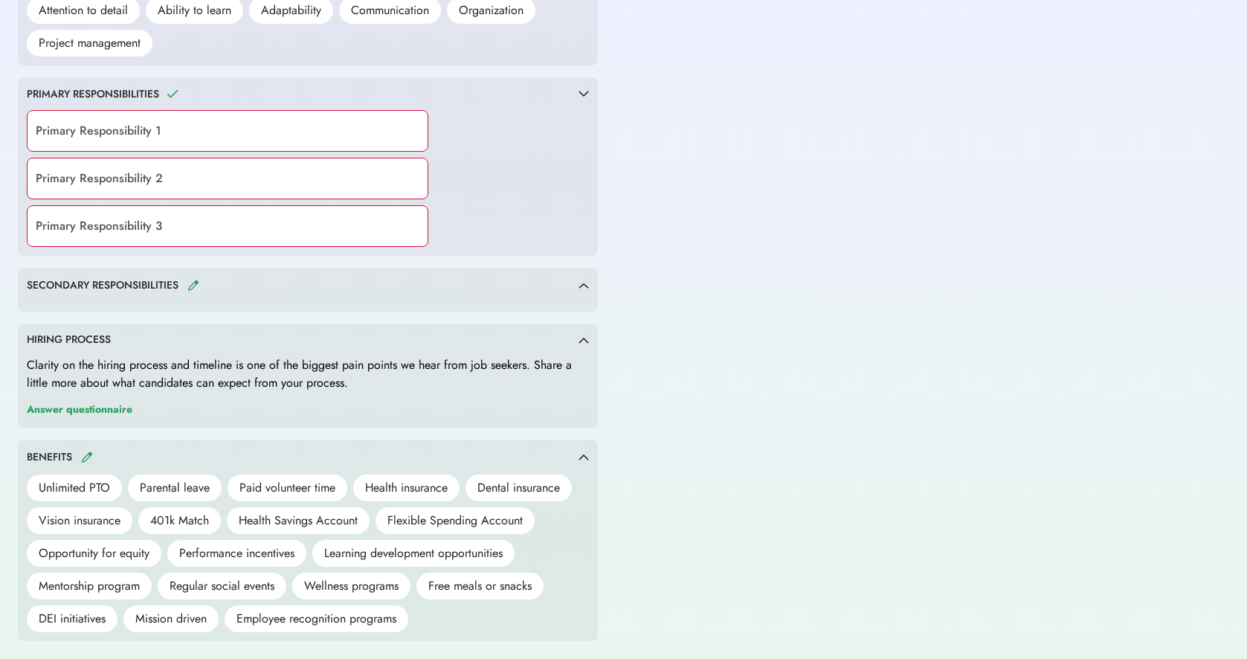
click at [81, 411] on div "Answer questionnaire" at bounding box center [80, 410] width 106 height 18
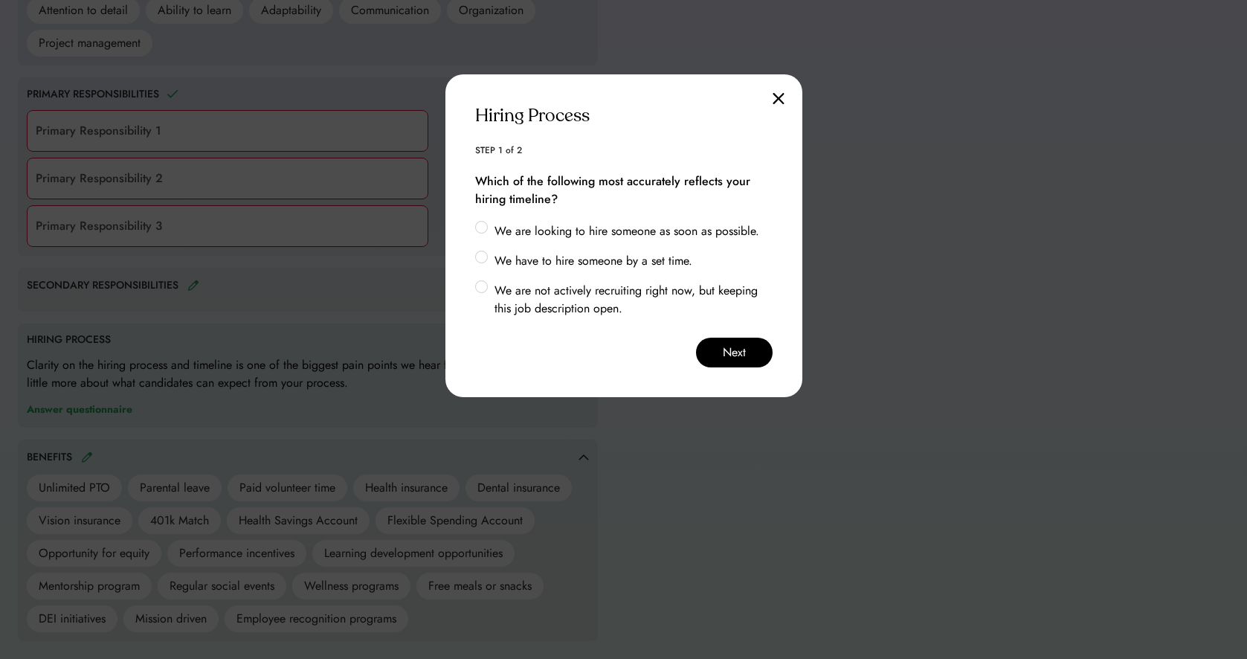
click at [490, 229] on label "We are looking to hire someone as soon as possible." at bounding box center [631, 231] width 283 height 18
click at [738, 357] on button "Next" at bounding box center [734, 353] width 77 height 30
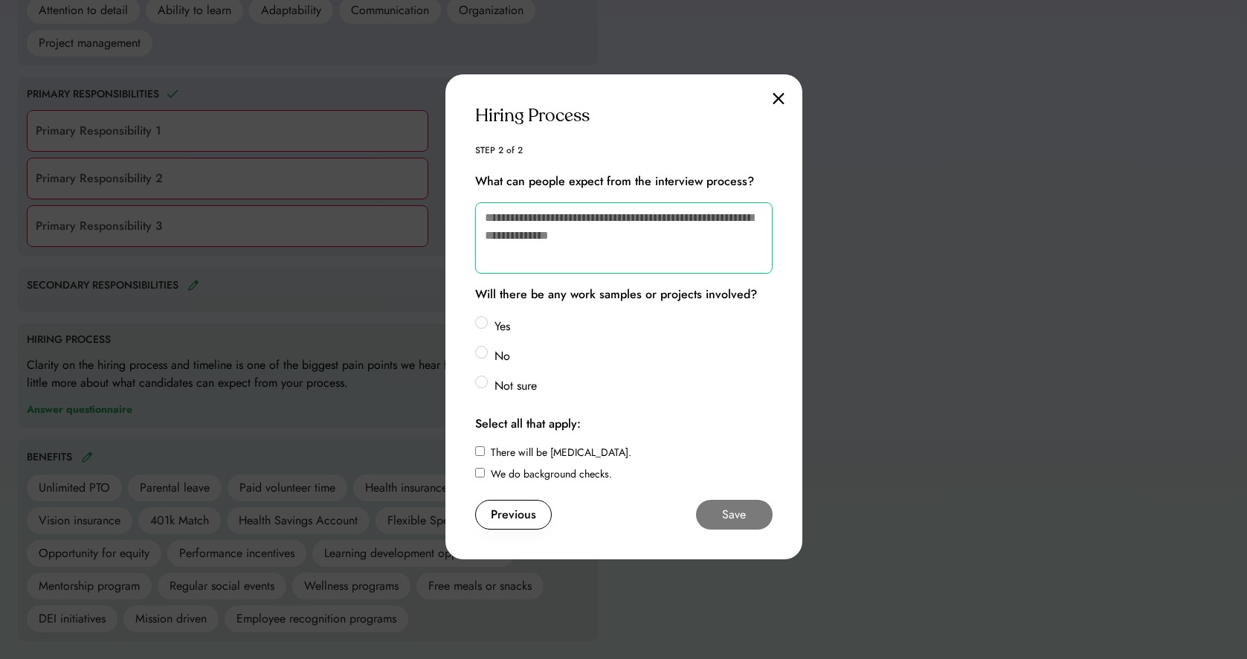
click at [685, 248] on textarea at bounding box center [623, 237] width 297 height 71
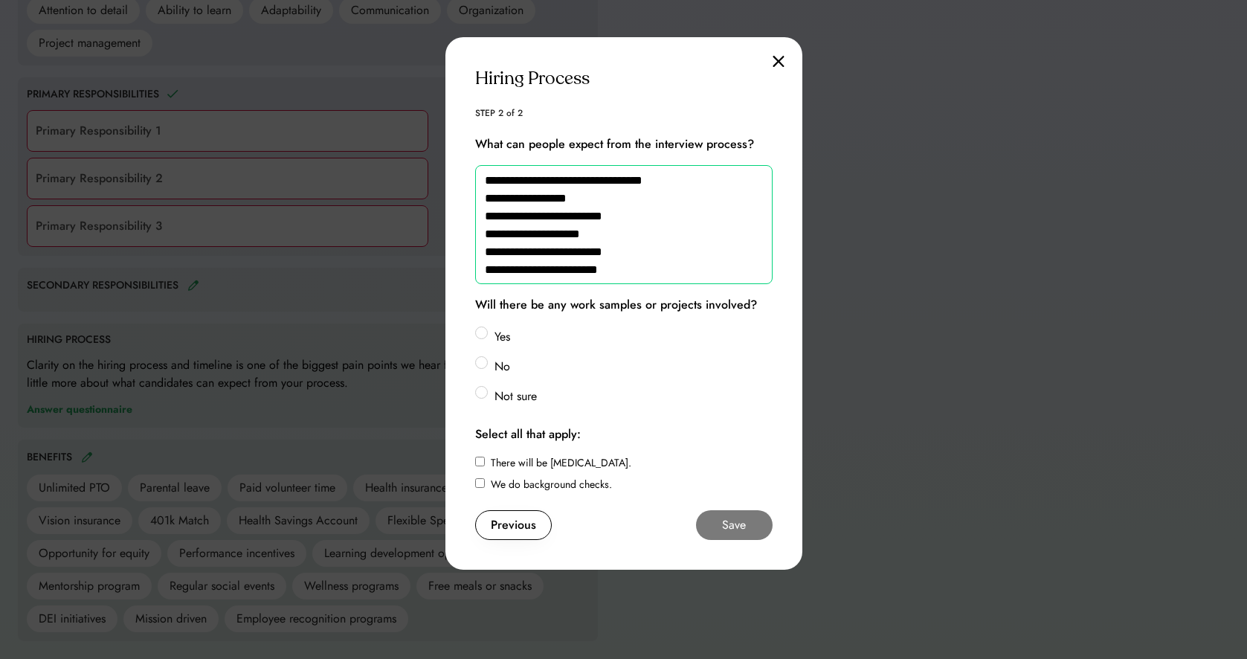
type textarea "**********"
click at [490, 393] on label "Not sure" at bounding box center [631, 396] width 283 height 18
click at [490, 363] on label "No" at bounding box center [631, 367] width 283 height 18
click at [734, 526] on button "Save" at bounding box center [734, 525] width 77 height 30
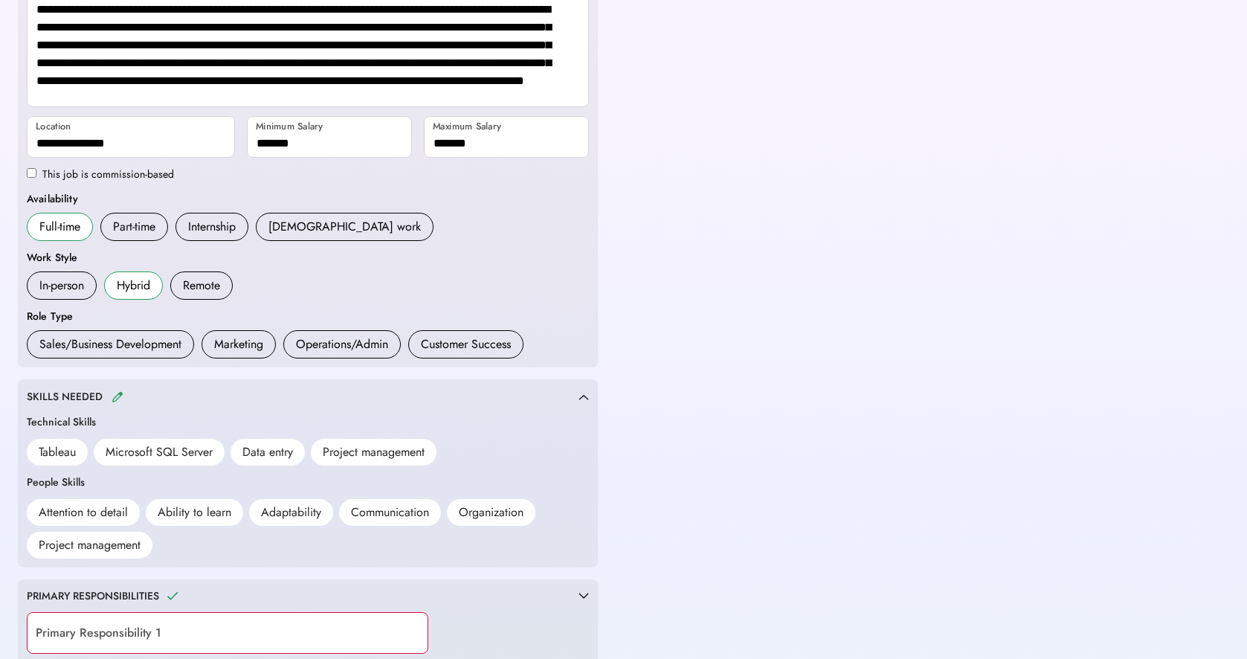
scroll to position [260, 0]
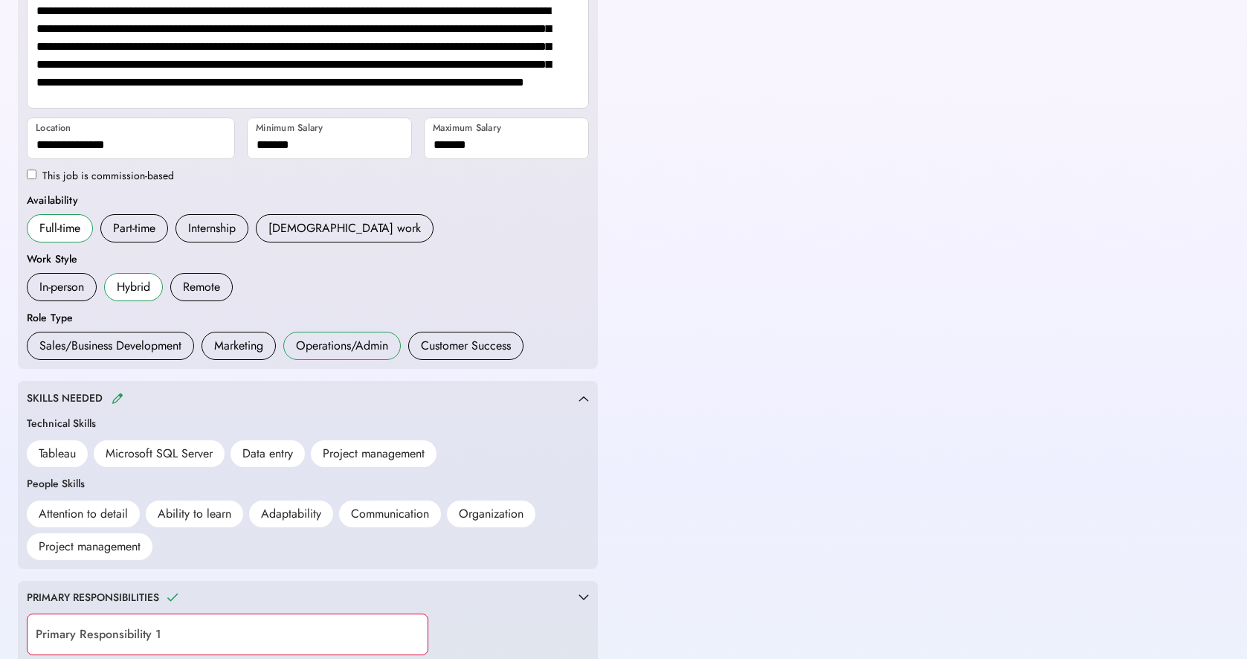
click at [350, 353] on div "Operations/Admin" at bounding box center [342, 346] width 92 height 18
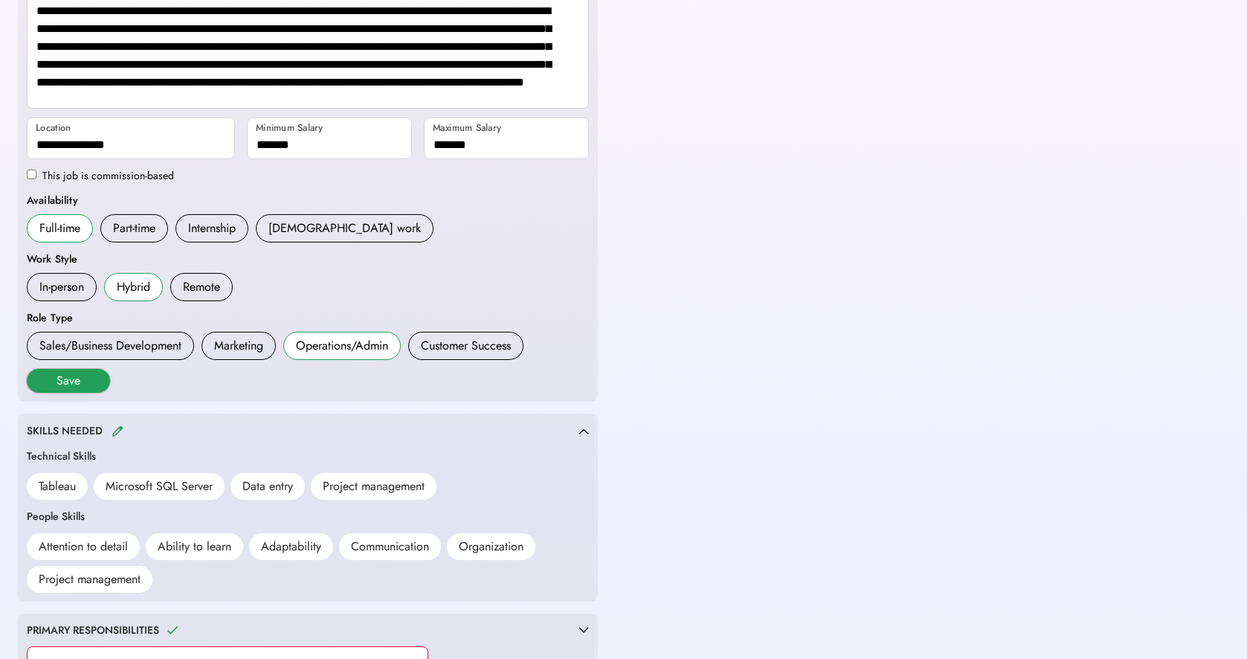
click at [67, 382] on button "Save" at bounding box center [68, 381] width 83 height 24
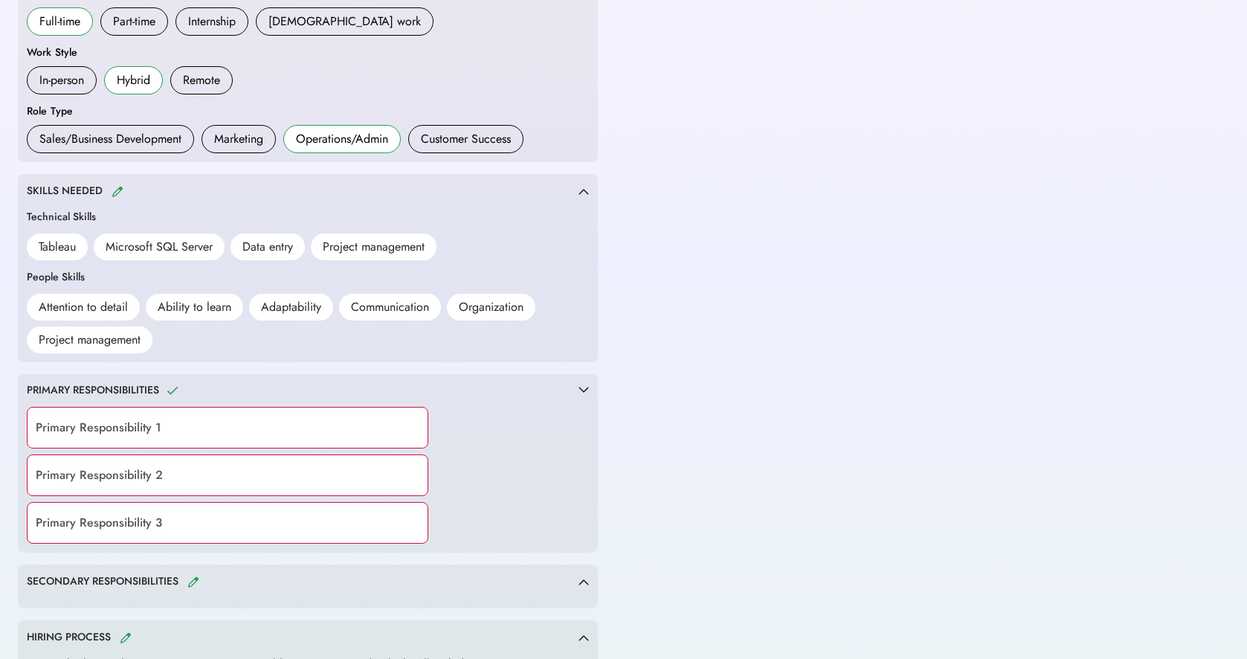
scroll to position [473, 0]
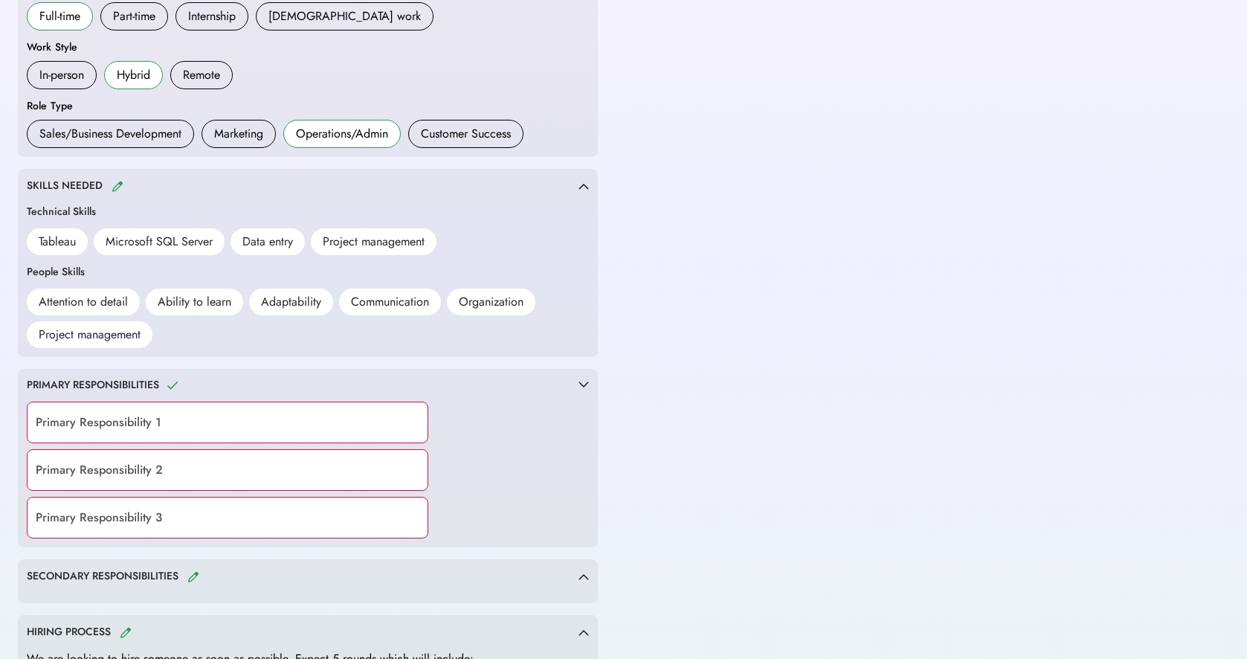
click at [181, 382] on div "PRIMARY RESPONSIBILITIES" at bounding box center [303, 385] width 552 height 15
drag, startPoint x: 139, startPoint y: 382, endPoint x: 59, endPoint y: 376, distance: 80.5
click at [113, 382] on div "PRIMARY RESPONSIBILITIES" at bounding box center [93, 385] width 132 height 15
click at [59, 378] on div "PRIMARY RESPONSIBILITIES" at bounding box center [93, 385] width 132 height 15
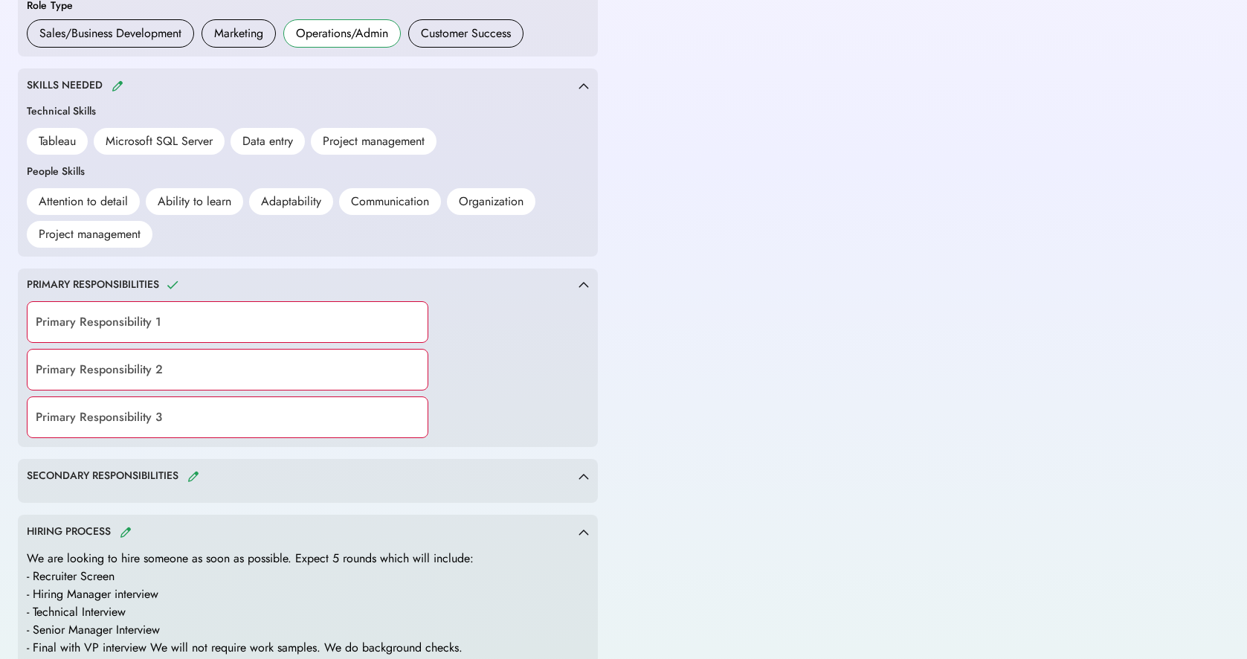
scroll to position [574, 0]
click at [63, 330] on input "input" at bounding box center [228, 321] width 402 height 42
click at [235, 321] on input "input" at bounding box center [228, 321] width 402 height 42
paste input "**********"
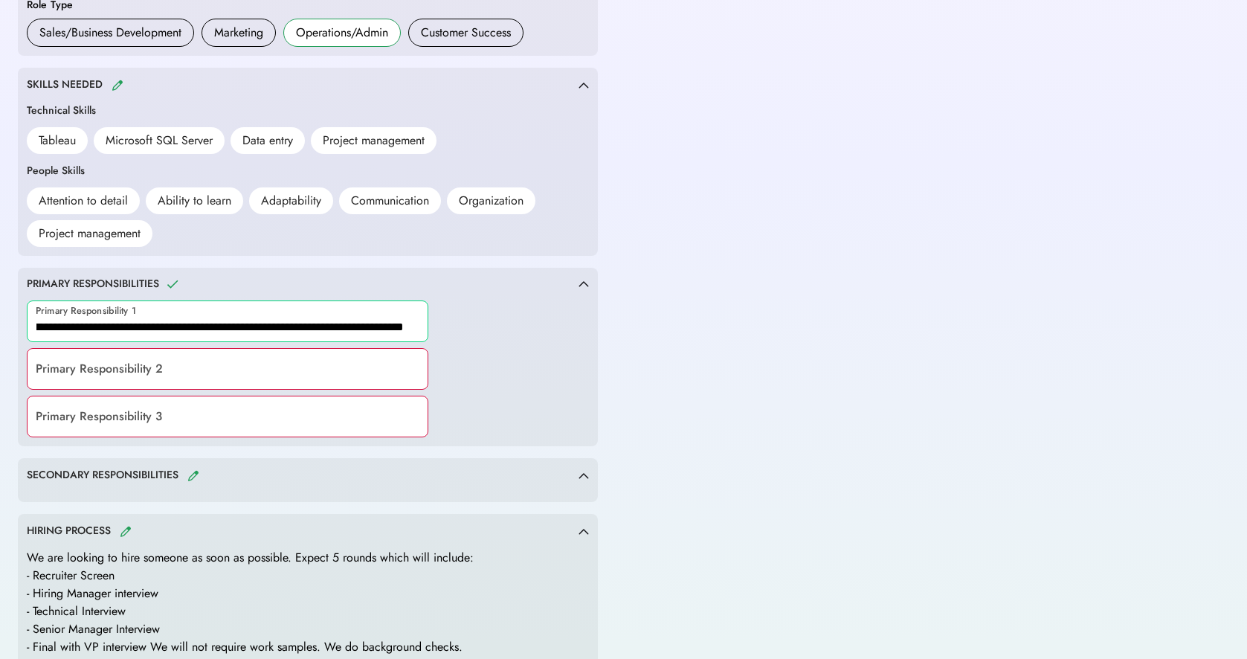
type input "**********"
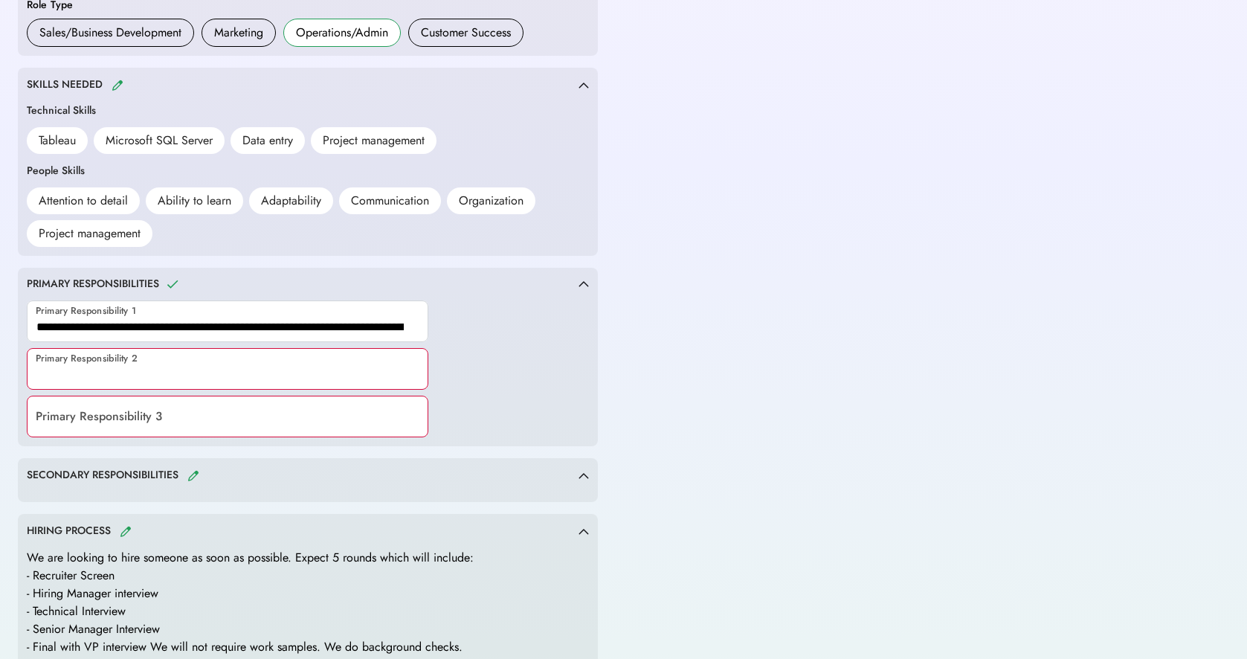
click at [76, 367] on input "input" at bounding box center [228, 369] width 402 height 42
paste input "**********"
type input "**********"
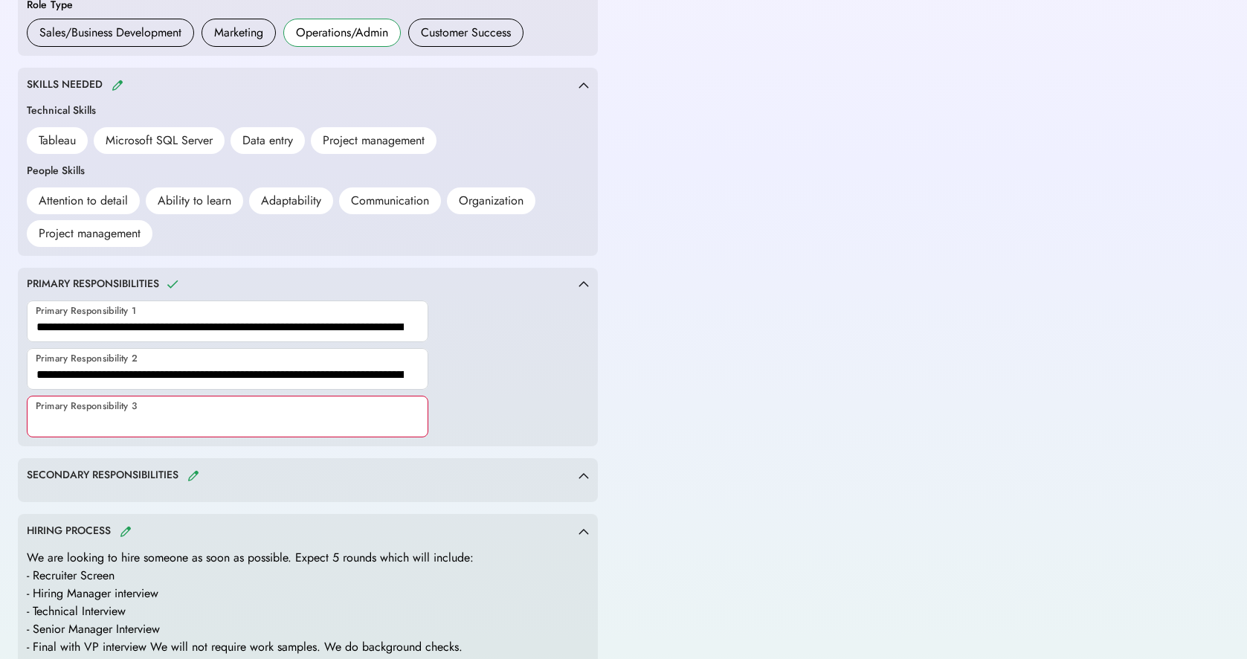
click at [85, 419] on input "input" at bounding box center [228, 417] width 402 height 42
paste input "**********"
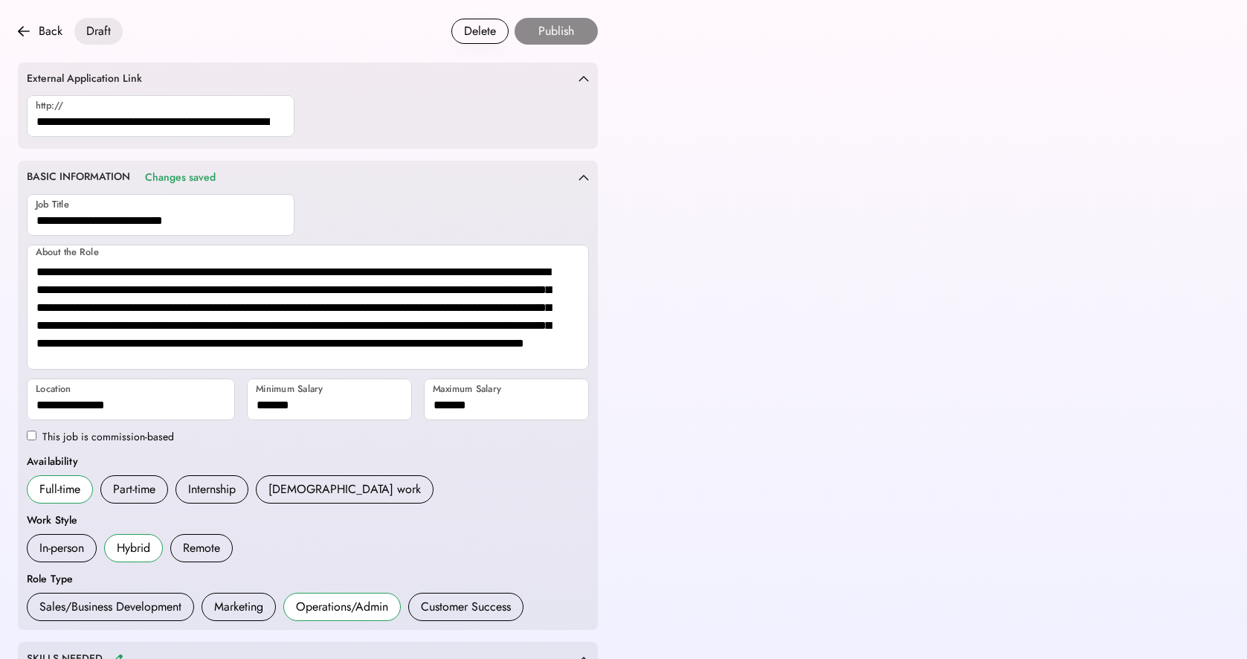
type input "**********"
click at [434, 109] on div "http://" at bounding box center [308, 117] width 562 height 45
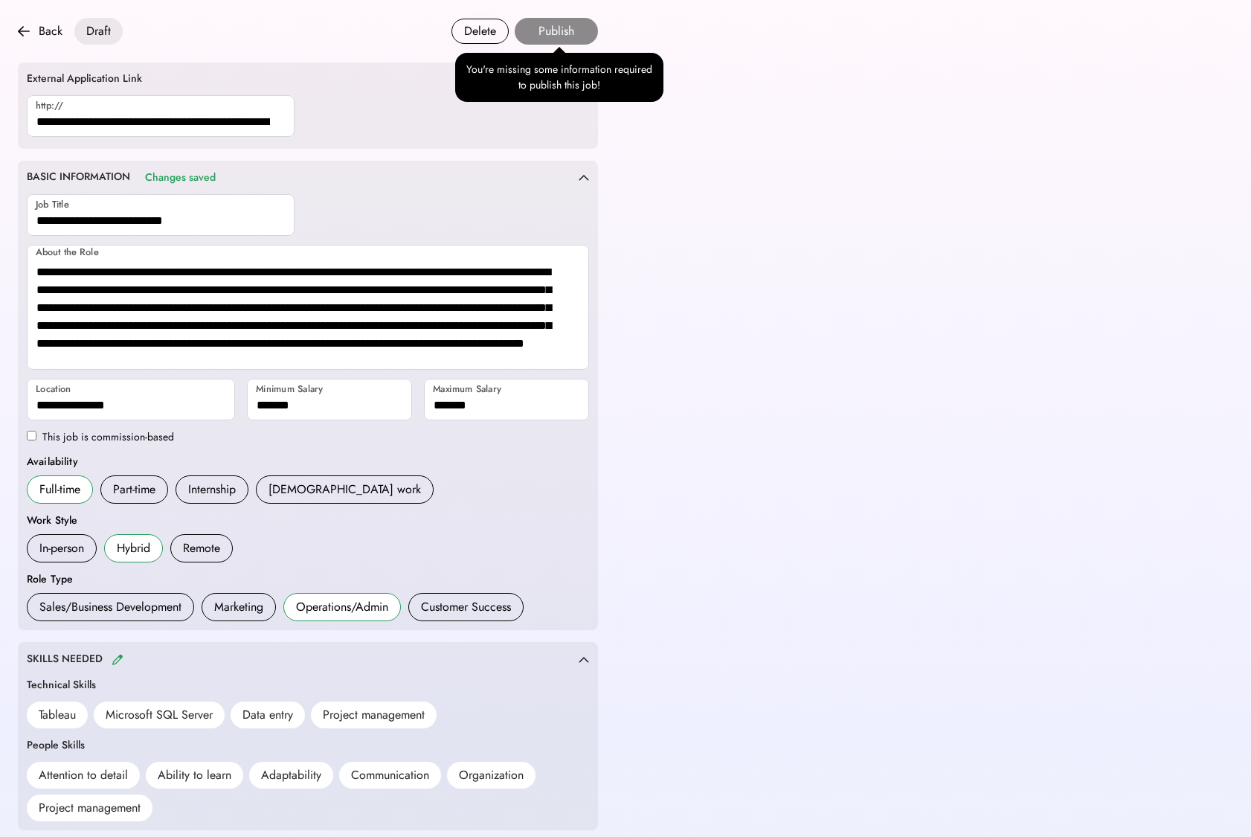
click at [554, 29] on button "Publish" at bounding box center [556, 31] width 83 height 27
drag, startPoint x: 541, startPoint y: 30, endPoint x: 559, endPoint y: 32, distance: 17.2
click at [541, 30] on button "Publish" at bounding box center [556, 31] width 83 height 27
click at [584, 36] on button "Publish" at bounding box center [556, 31] width 83 height 27
click at [559, 32] on button "Publish" at bounding box center [556, 31] width 83 height 27
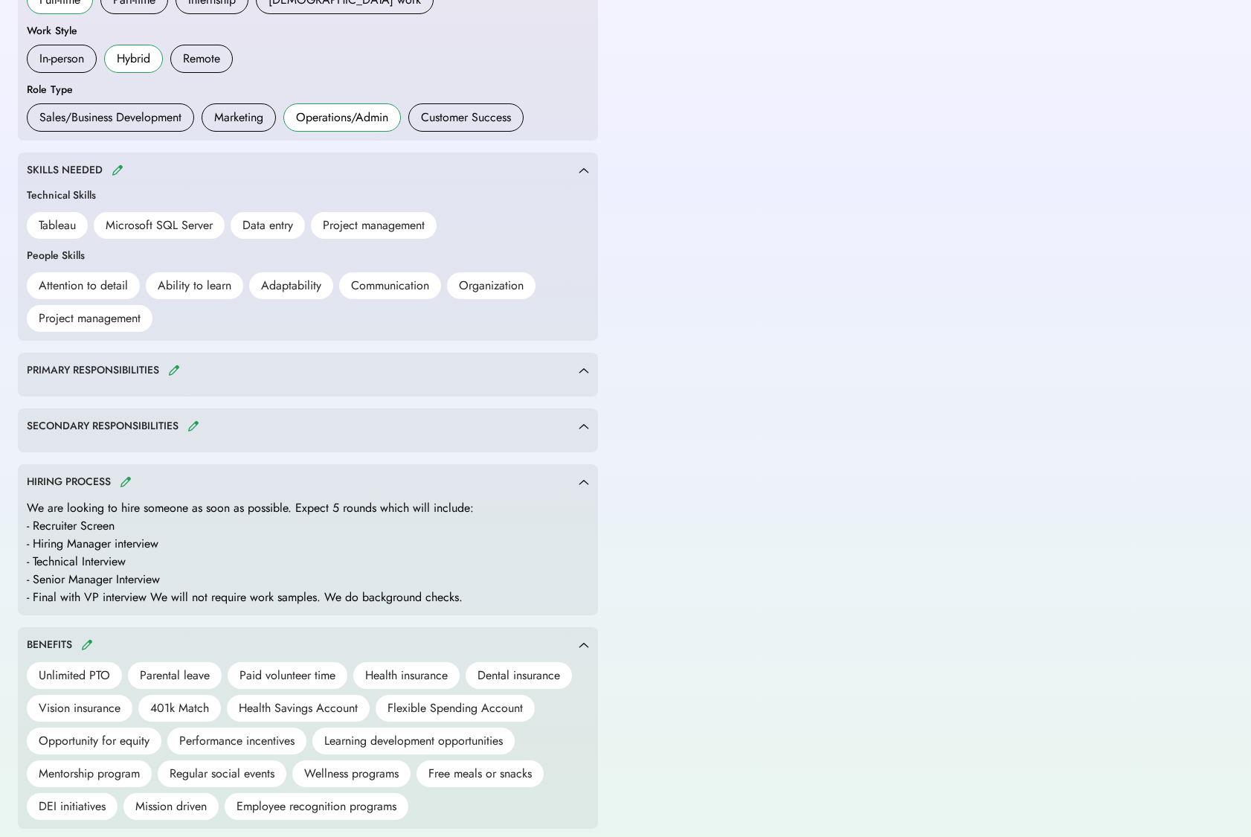
scroll to position [498, 0]
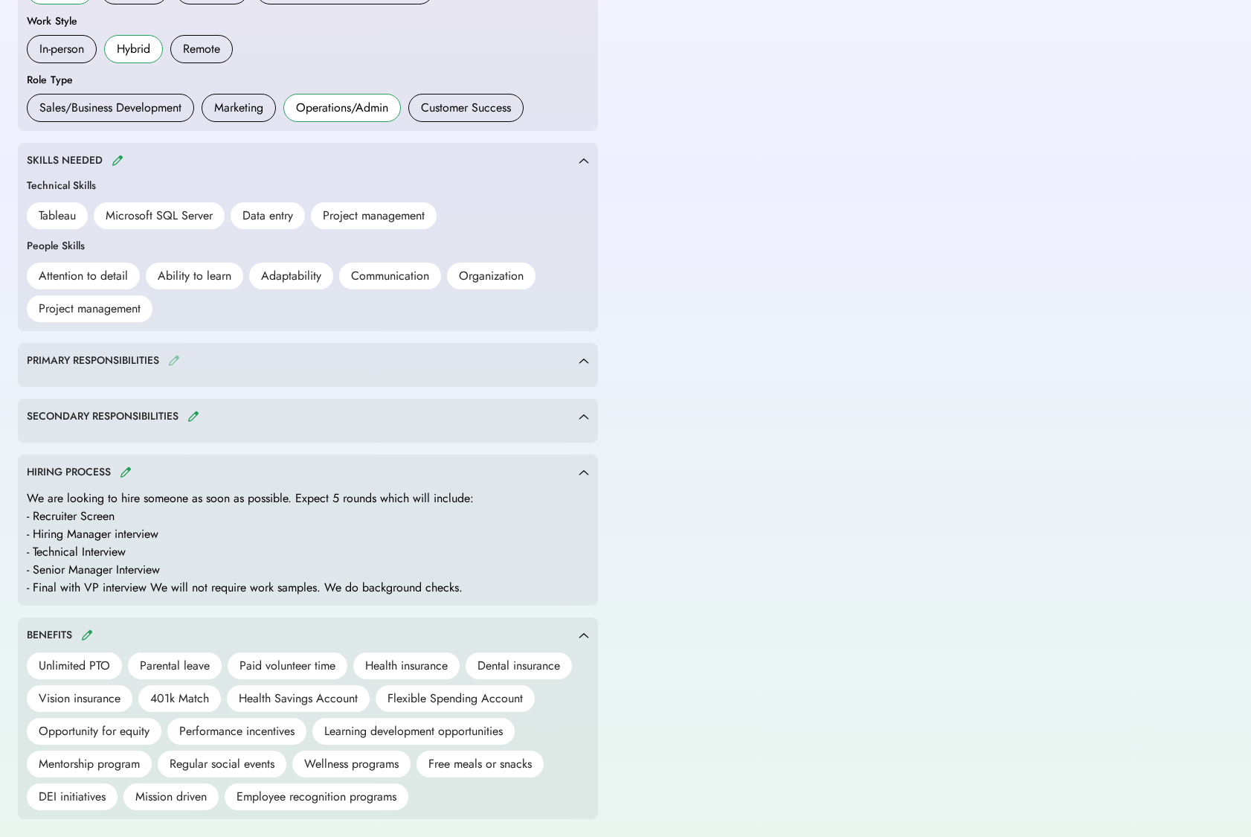
click at [170, 358] on img at bounding box center [174, 360] width 12 height 11
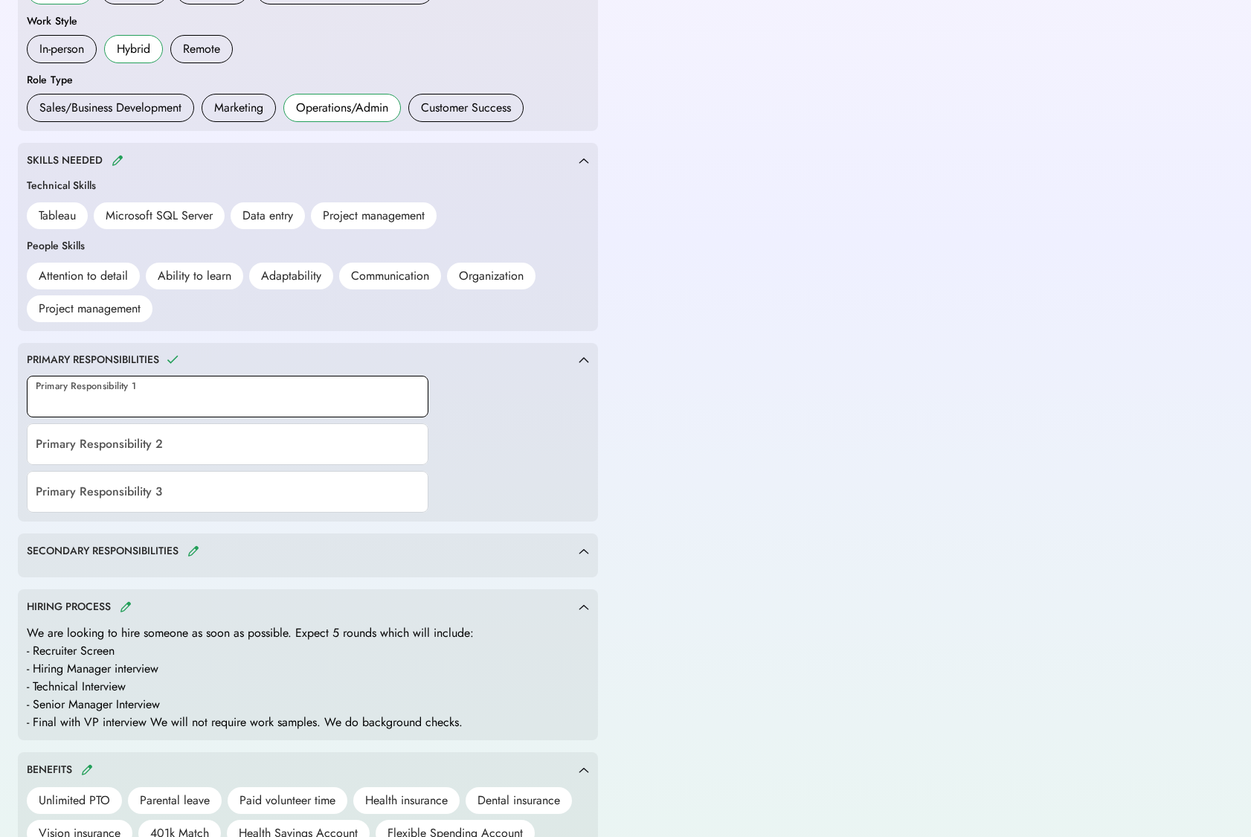
click at [113, 396] on input "input" at bounding box center [228, 397] width 402 height 42
paste input "**********"
type input "**********"
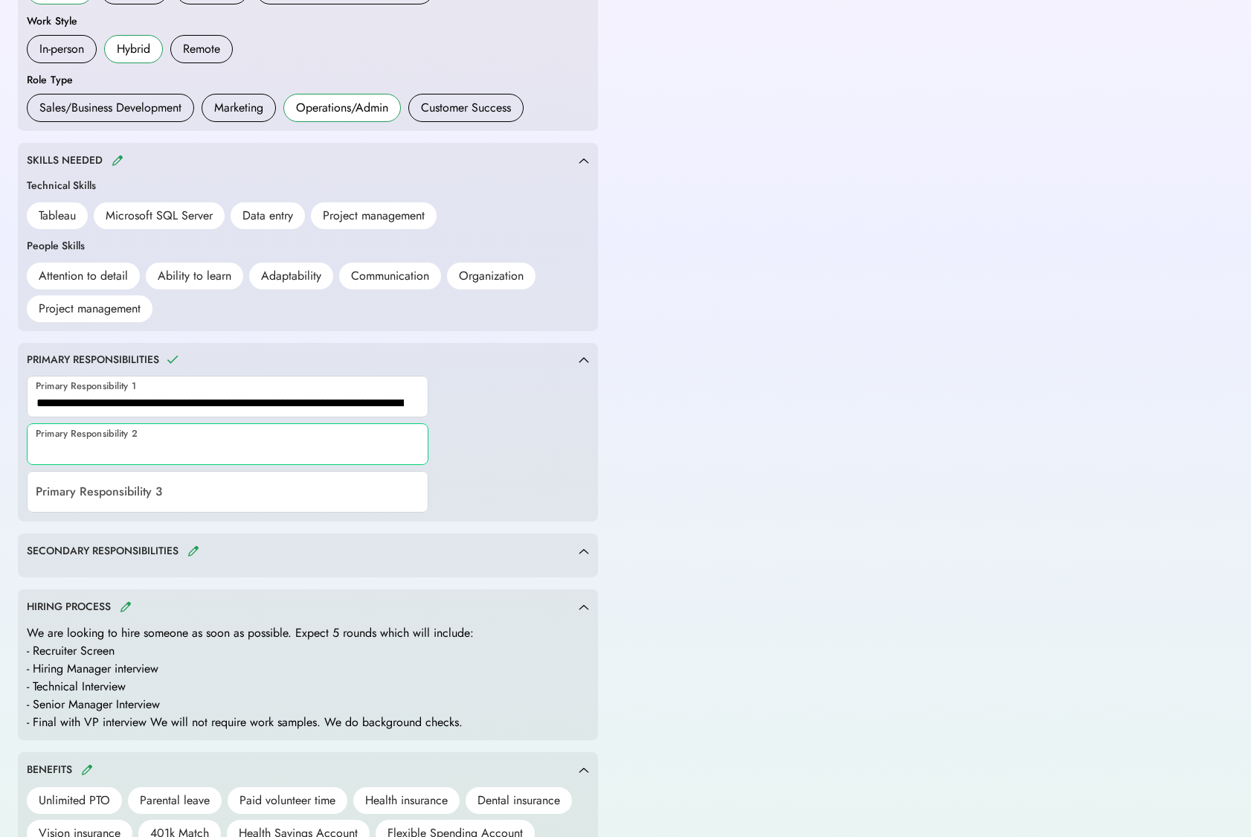
click at [88, 442] on input "input" at bounding box center [228, 444] width 402 height 42
paste input "**********"
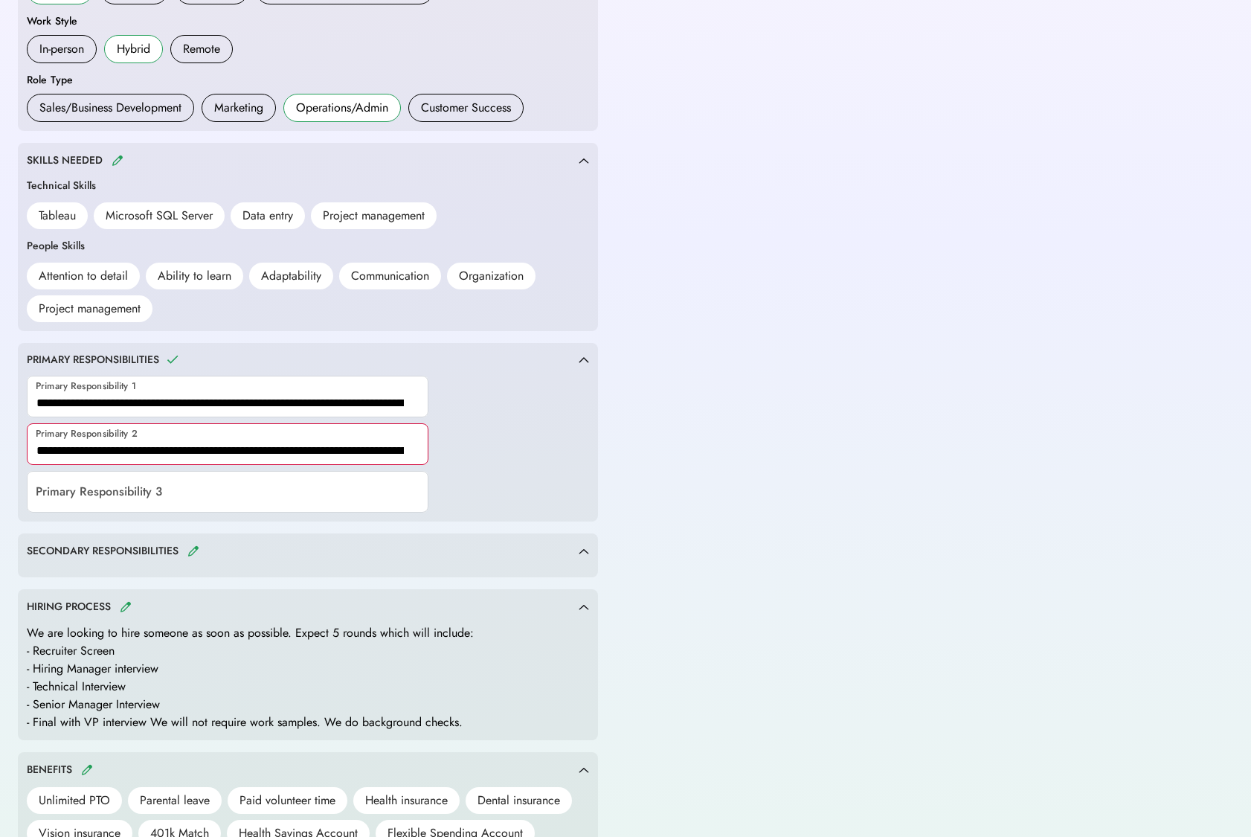
scroll to position [0, 143]
type input "**********"
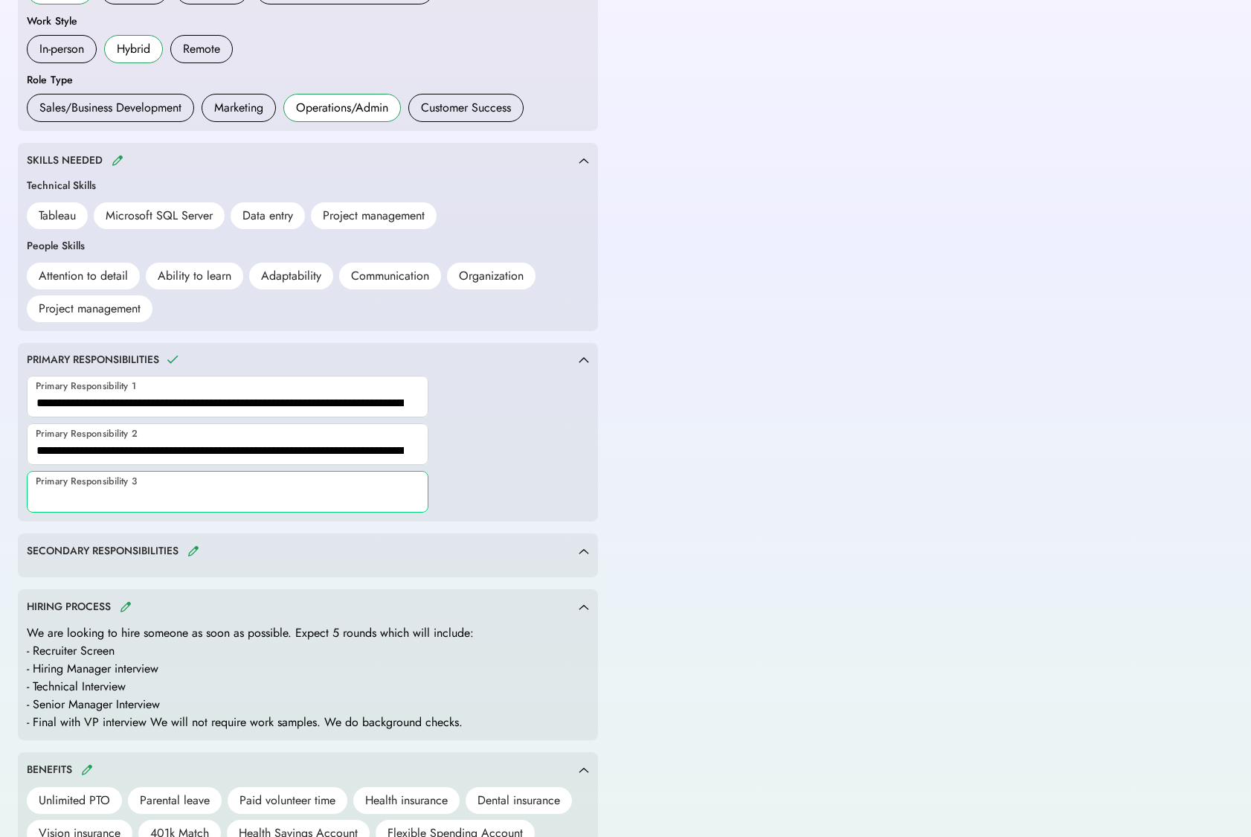
click at [112, 492] on input "input" at bounding box center [228, 492] width 402 height 42
paste input "**********"
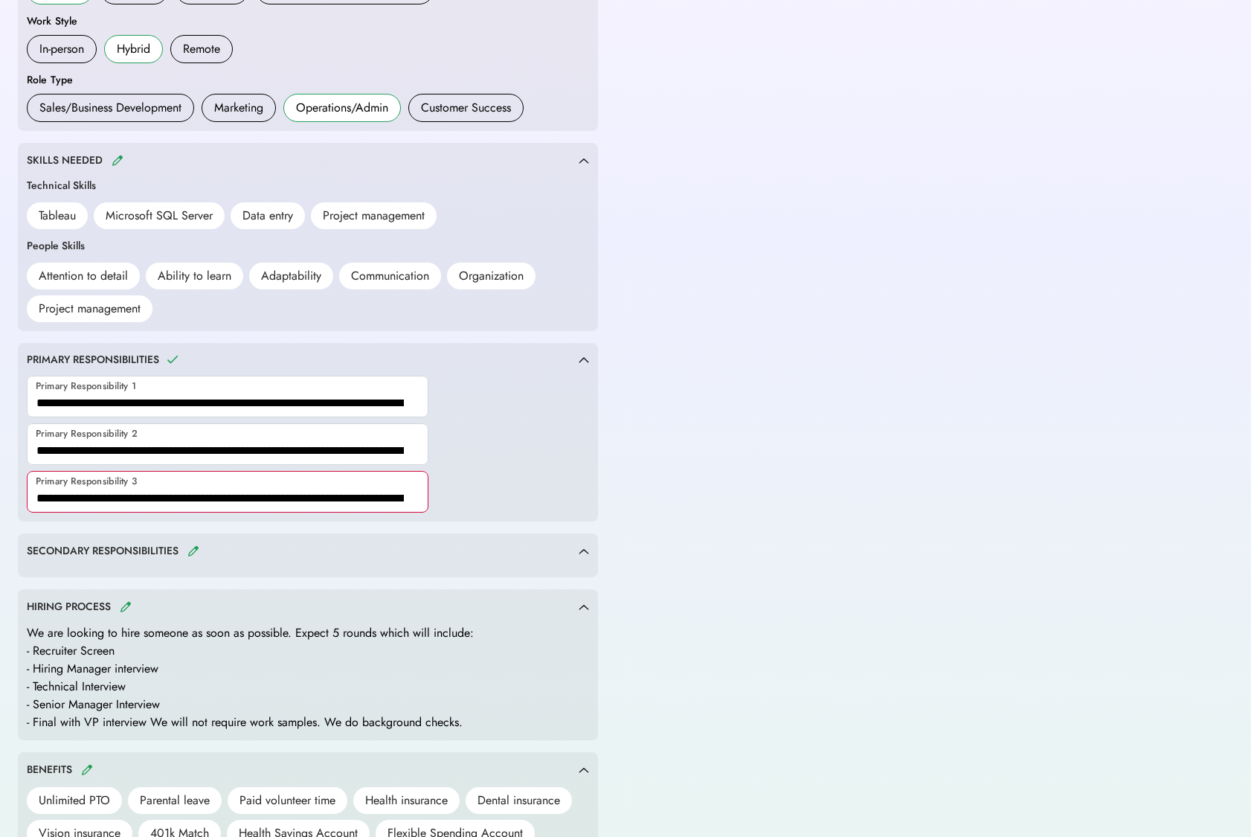
scroll to position [0, 86]
type input "**********"
click at [277, 396] on input "input" at bounding box center [228, 397] width 402 height 42
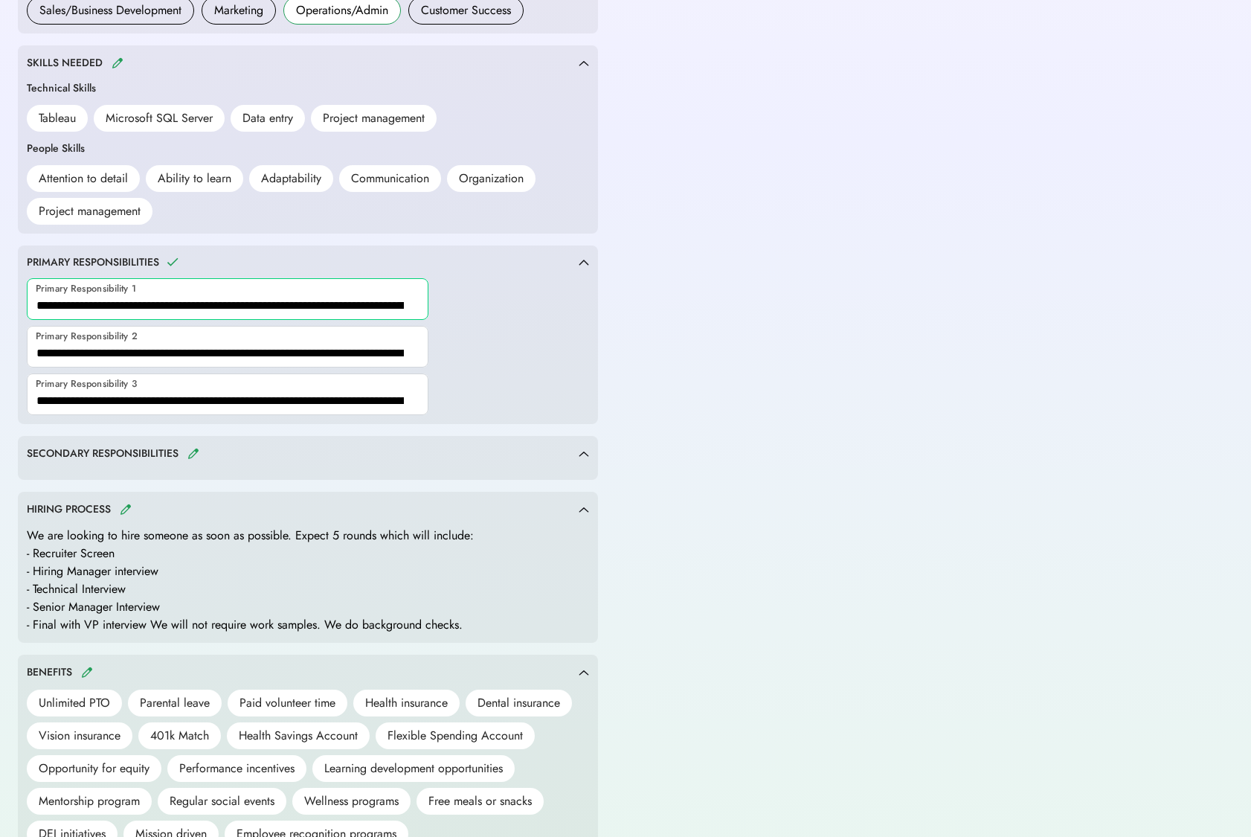
scroll to position [632, 0]
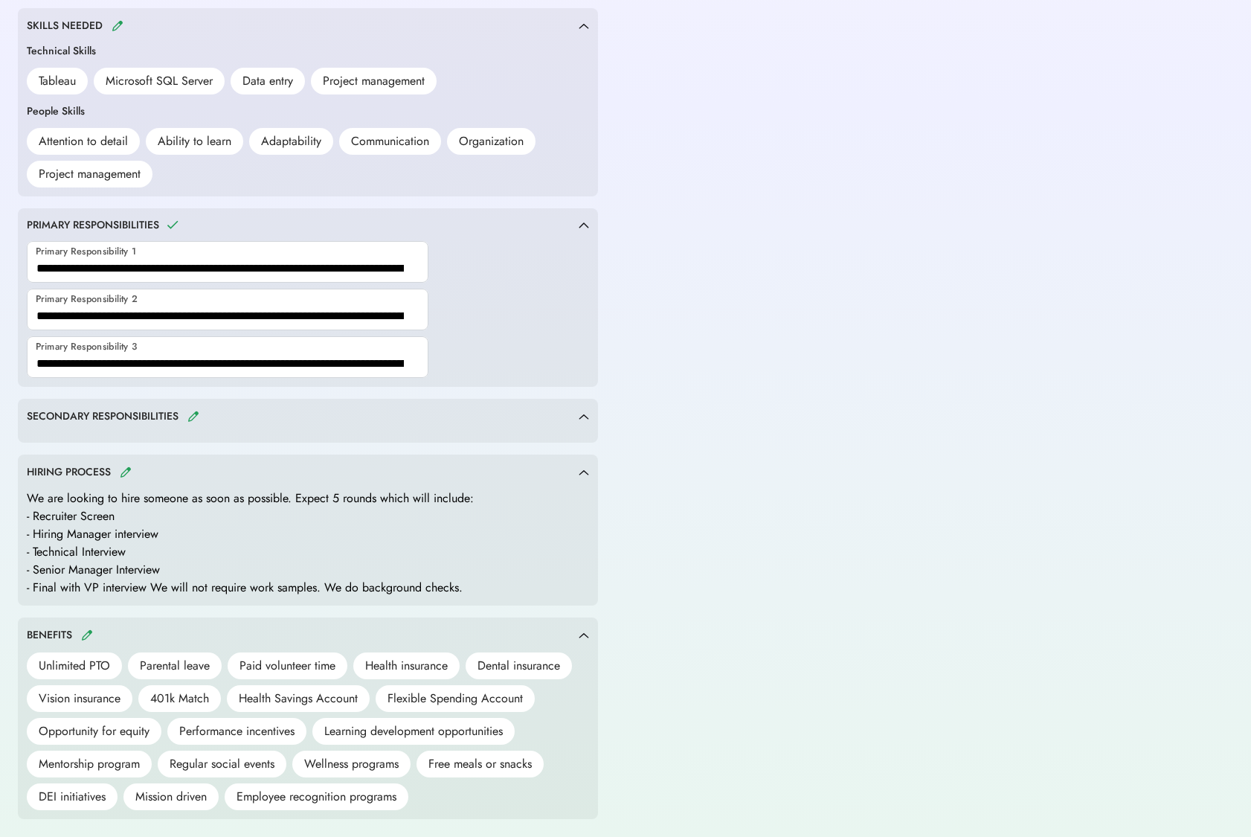
click at [125, 515] on div "We are looking to hire someone as soon as possible. Expect 5 rounds which will …" at bounding box center [250, 542] width 447 height 107
click at [585, 473] on img at bounding box center [584, 472] width 10 height 7
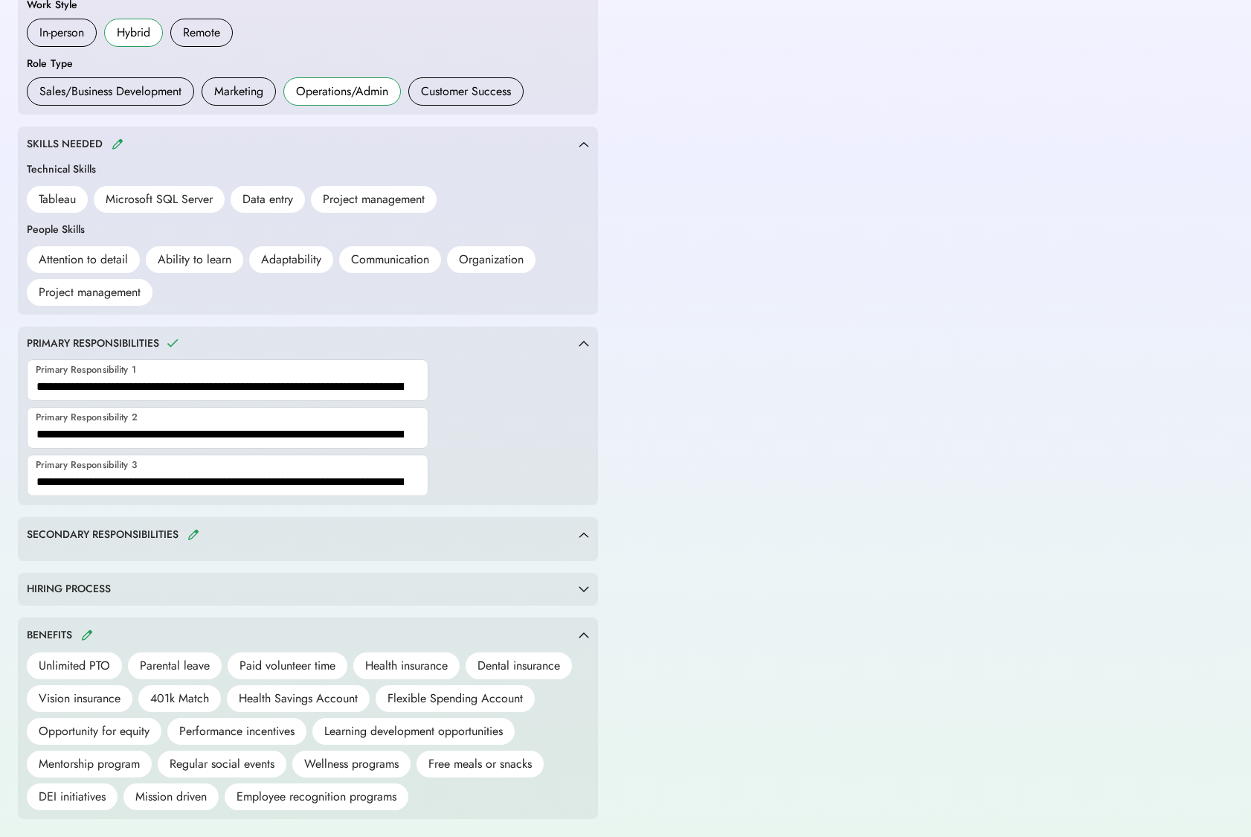
click at [585, 584] on div "HIRING PROCESS" at bounding box center [308, 589] width 562 height 15
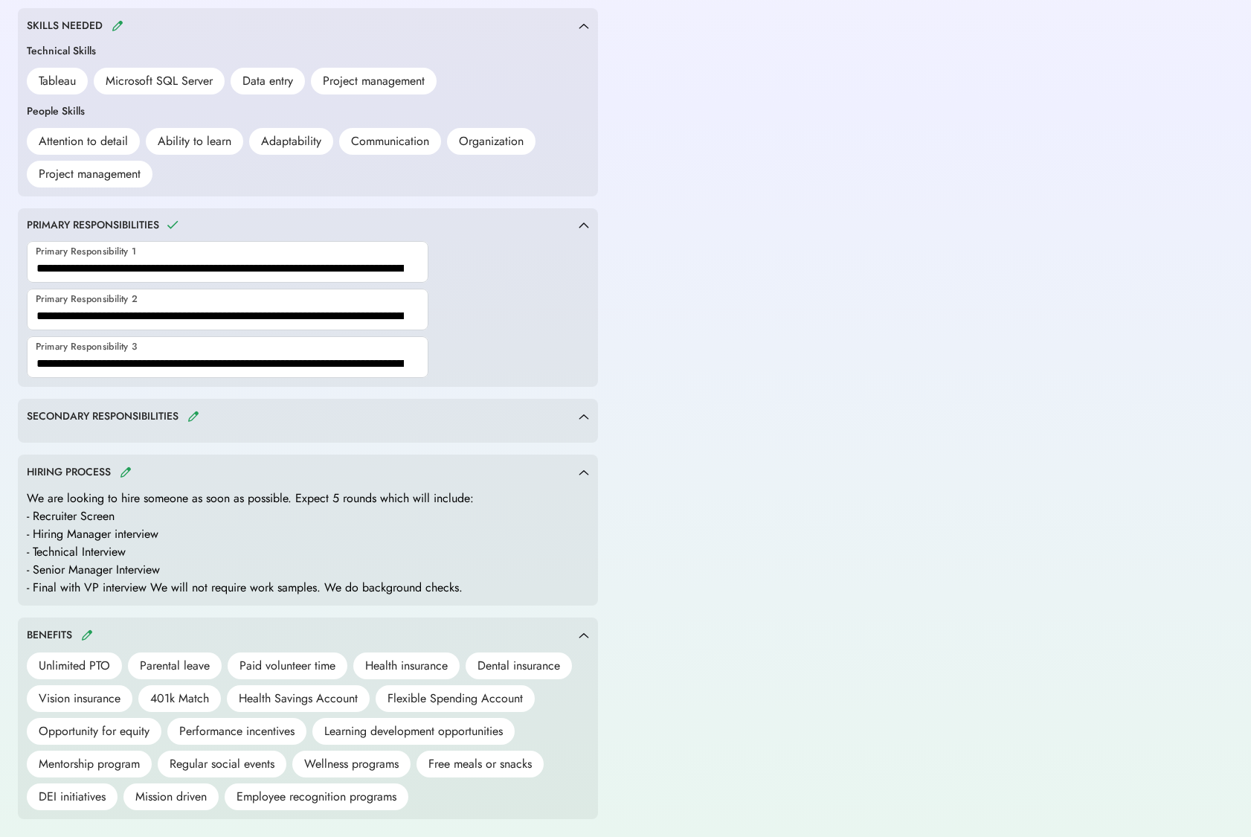
click at [83, 665] on div "Unlimited PTO" at bounding box center [74, 665] width 95 height 27
click at [89, 634] on img at bounding box center [87, 634] width 12 height 11
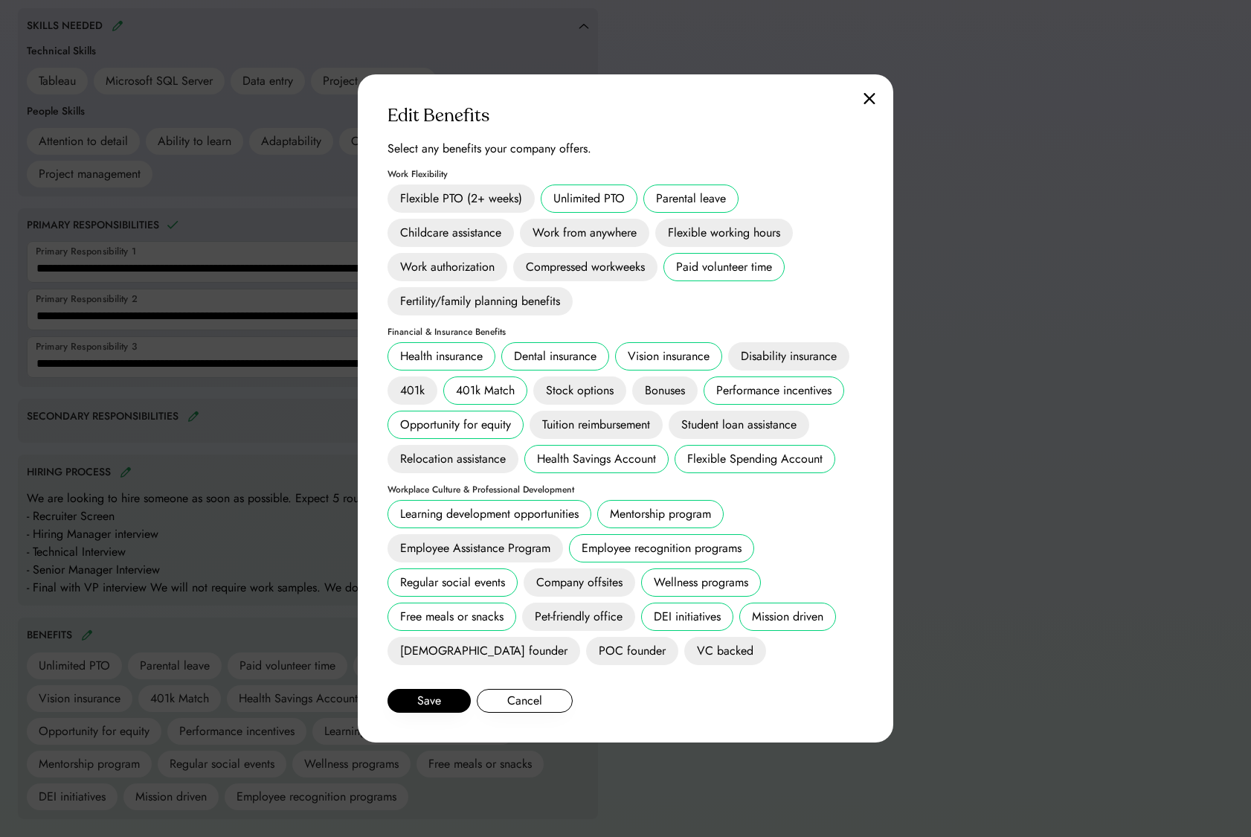
click at [724, 235] on div "Flexible working hours" at bounding box center [724, 233] width 138 height 28
click at [742, 232] on div "Flexible working hours" at bounding box center [724, 233] width 138 height 28
click at [425, 701] on button "Save" at bounding box center [428, 701] width 83 height 24
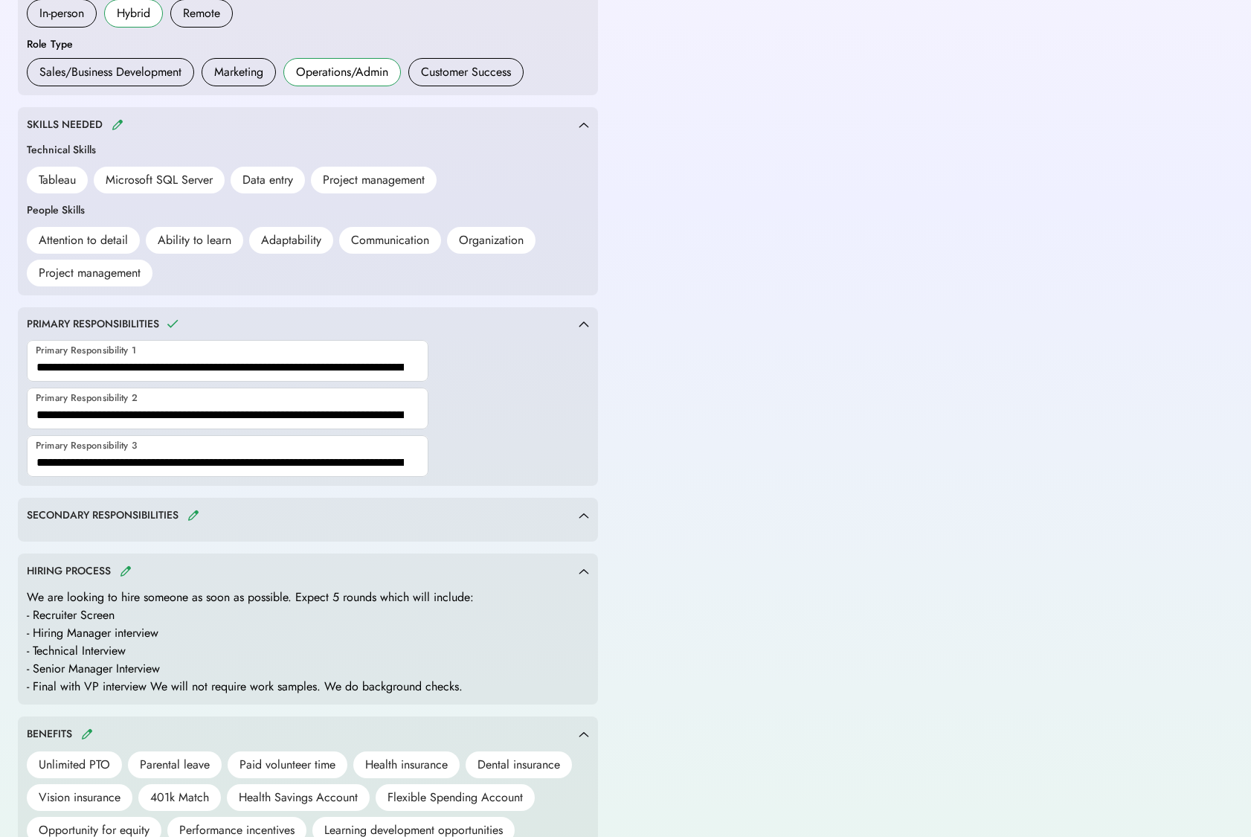
scroll to position [0, 0]
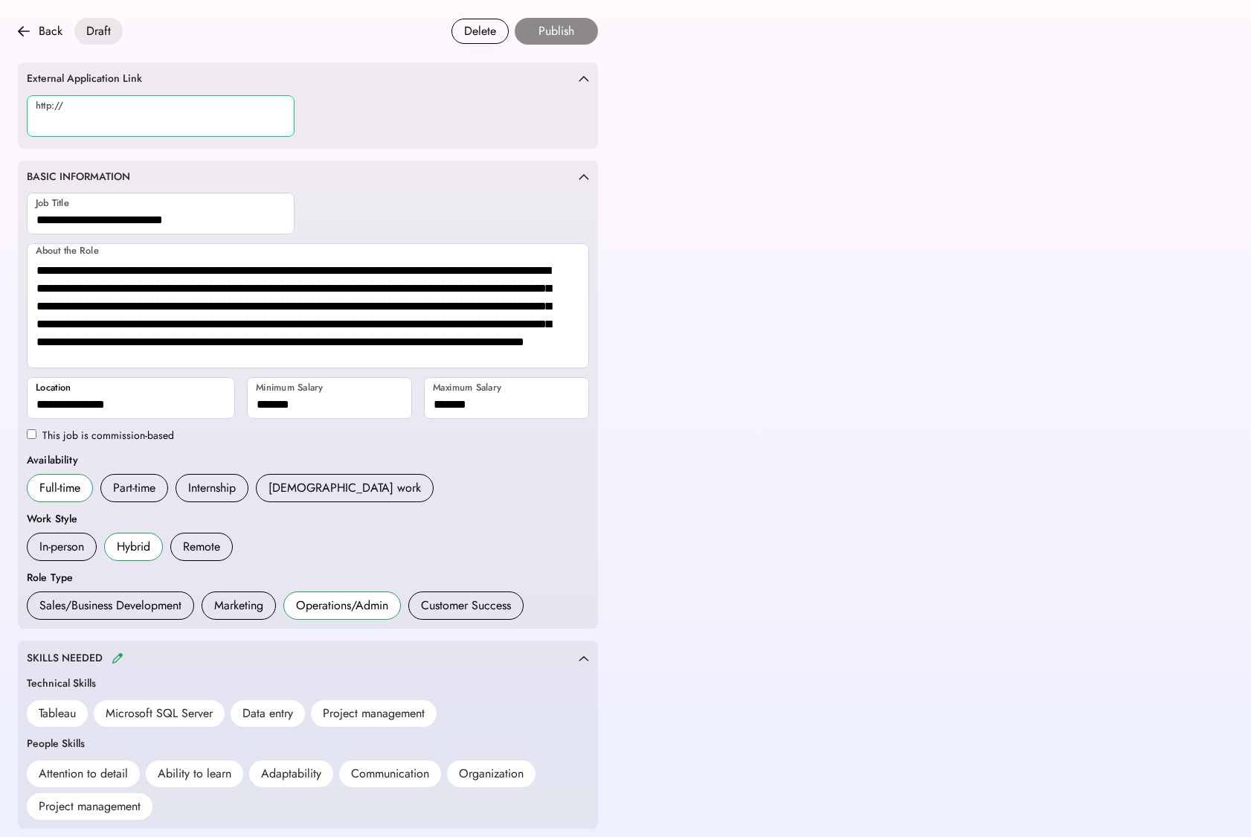
click at [123, 115] on input "input" at bounding box center [161, 116] width 268 height 42
paste input "**********"
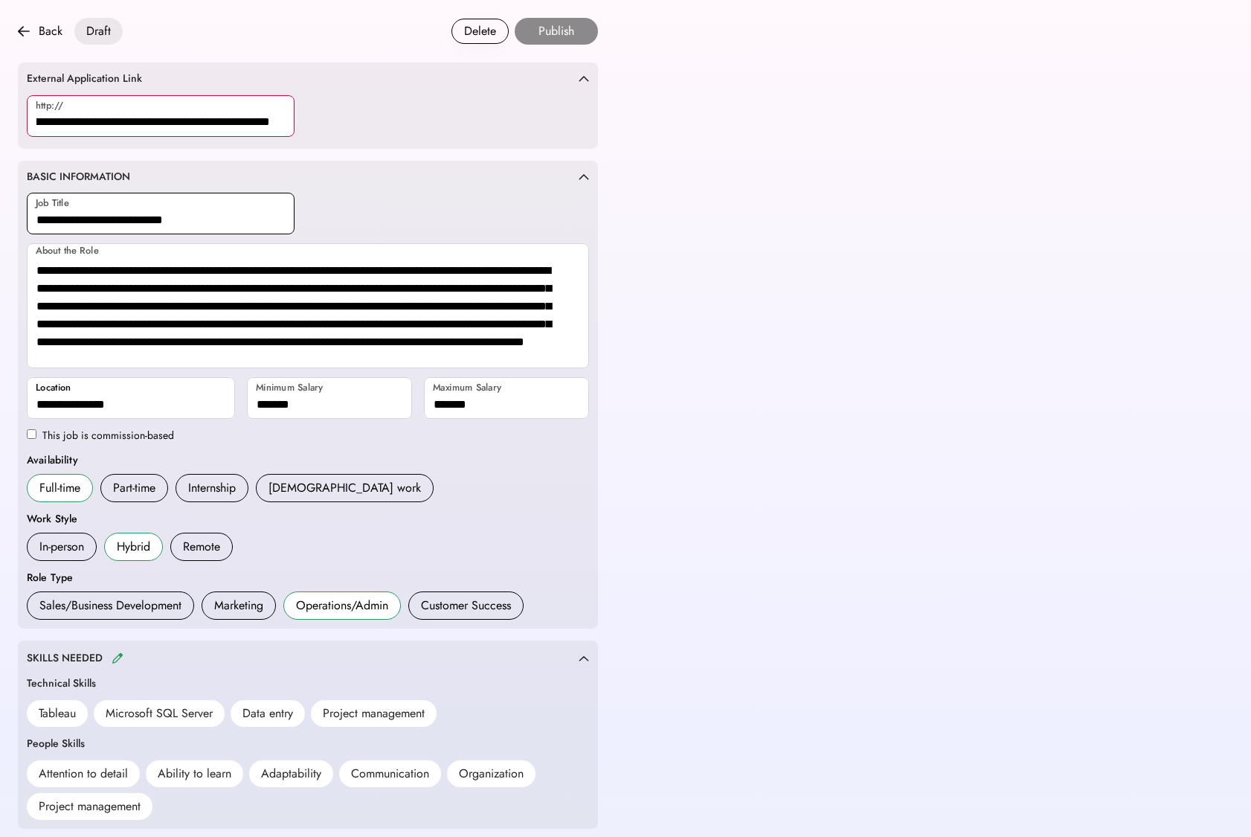
type input "**********"
click at [200, 217] on input "input" at bounding box center [161, 214] width 268 height 42
click at [214, 124] on input "input" at bounding box center [161, 116] width 268 height 42
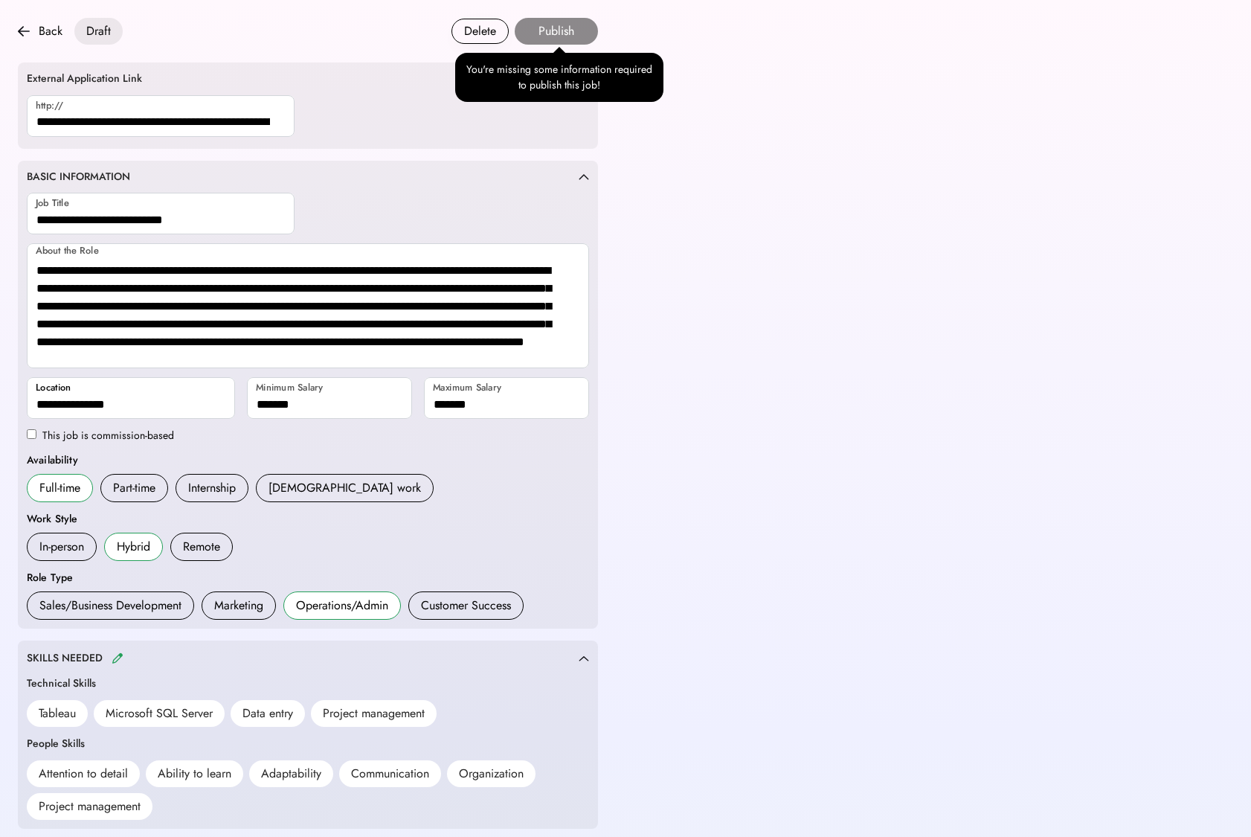
click at [556, 30] on button "Publish" at bounding box center [556, 31] width 83 height 27
